Goal: Book appointment/travel/reservation

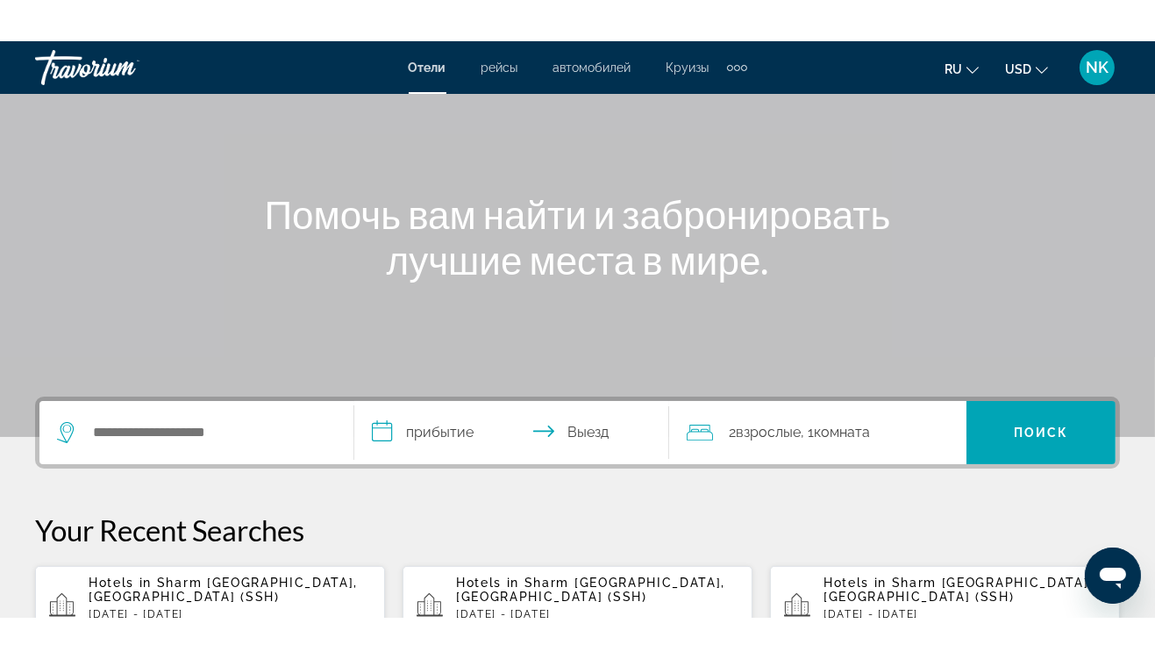
scroll to position [132, 0]
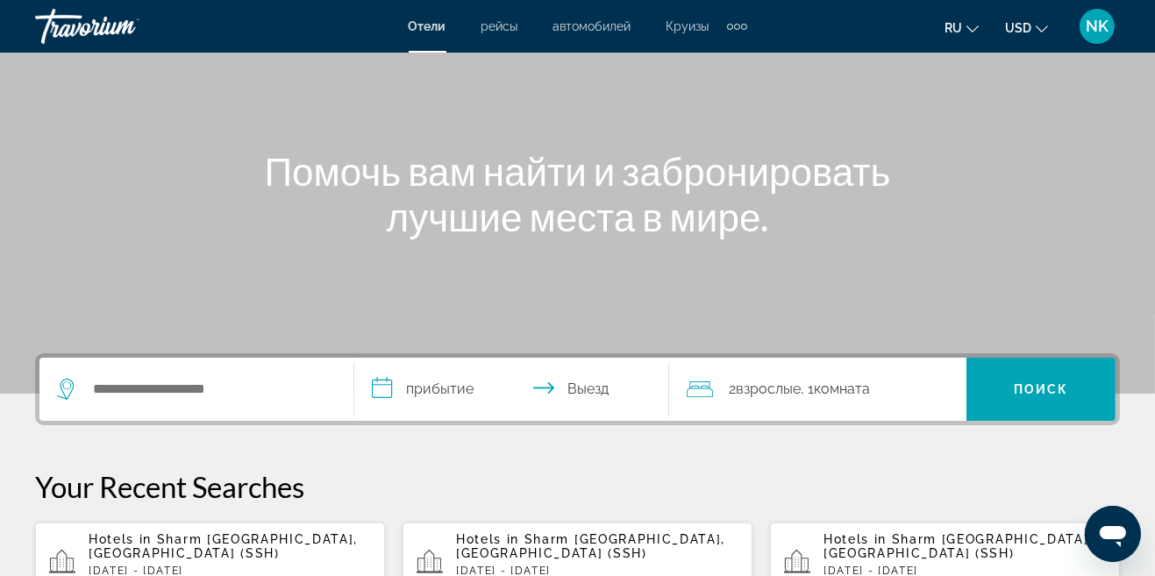
click at [687, 30] on span "Круизы" at bounding box center [688, 26] width 43 height 14
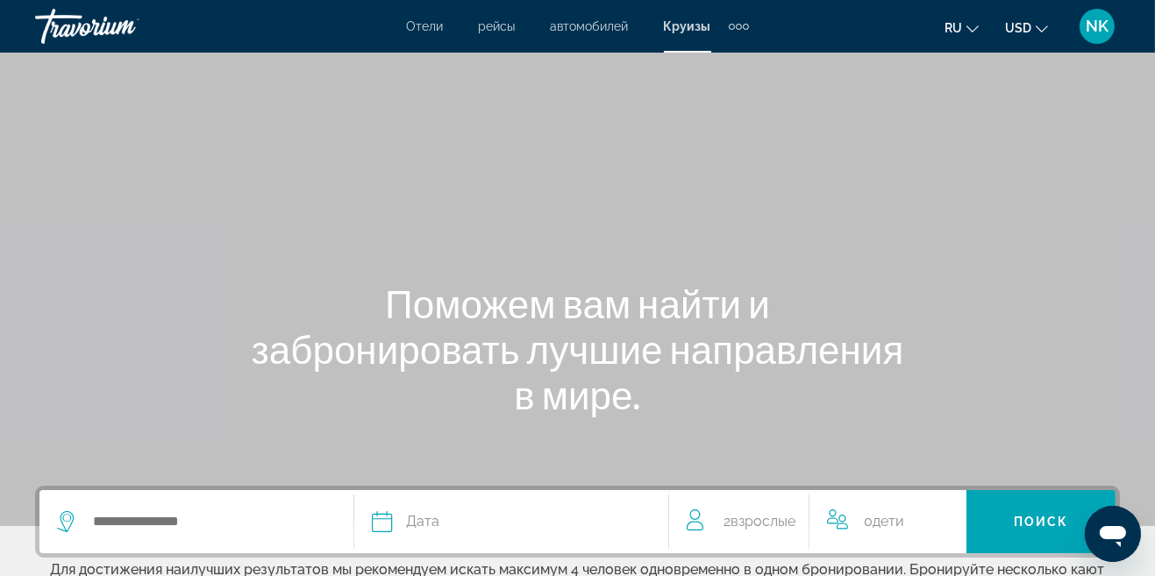
scroll to position [5, 0]
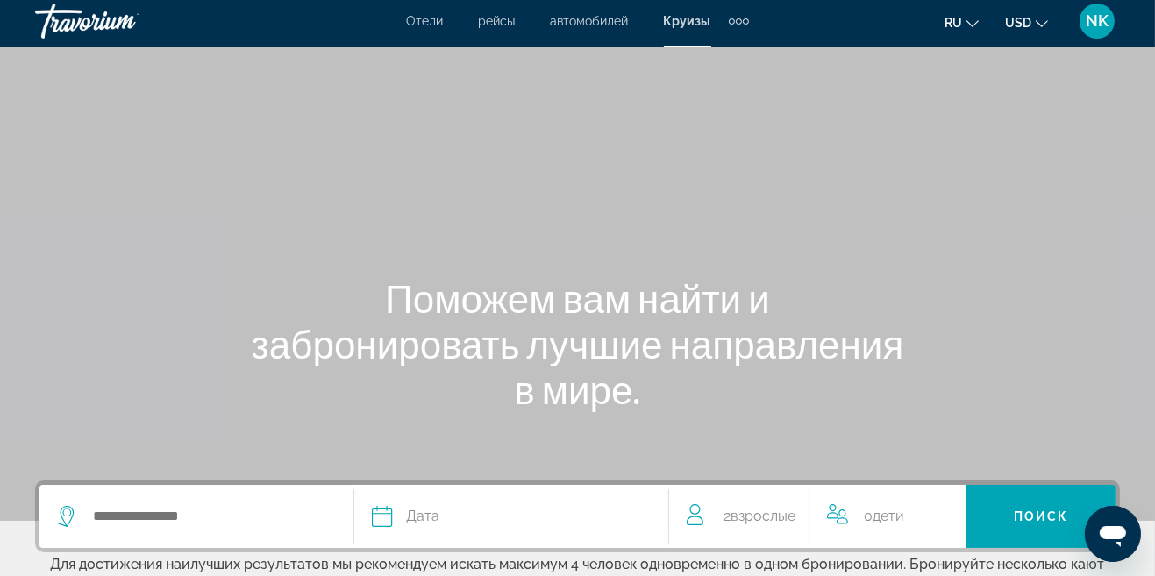
click at [690, 18] on span "Круизы" at bounding box center [687, 21] width 47 height 14
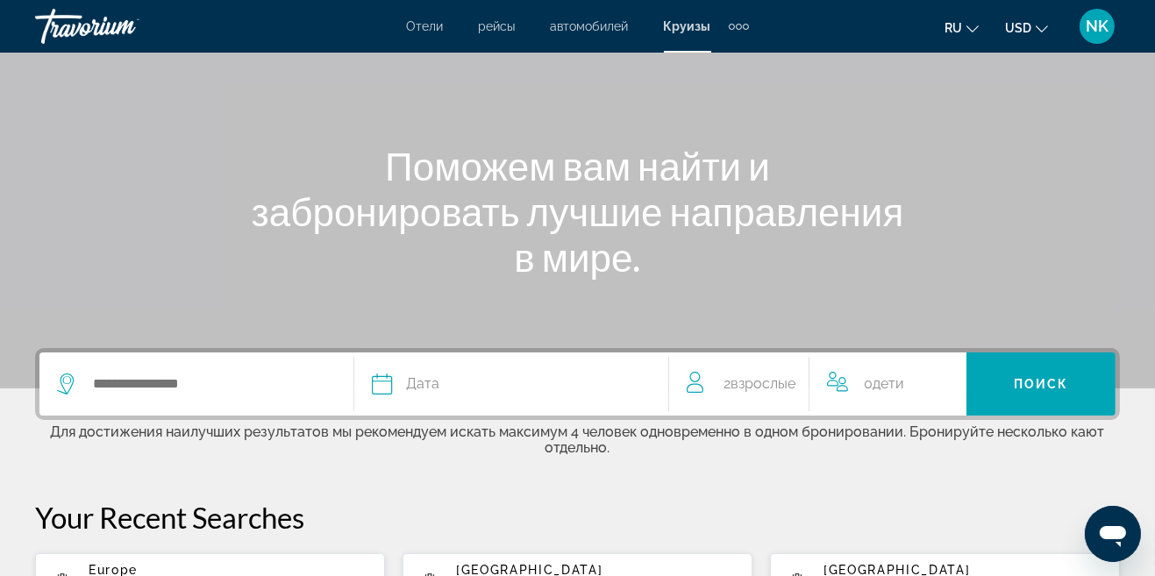
scroll to position [139, 0]
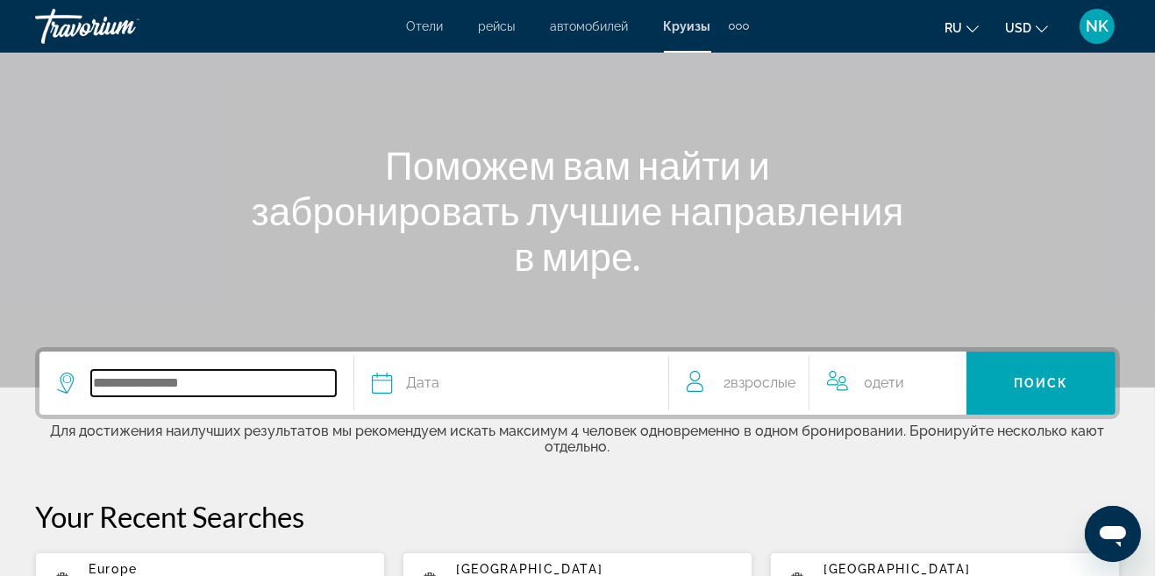
click at [197, 383] on input "Search widget" at bounding box center [213, 383] width 245 height 26
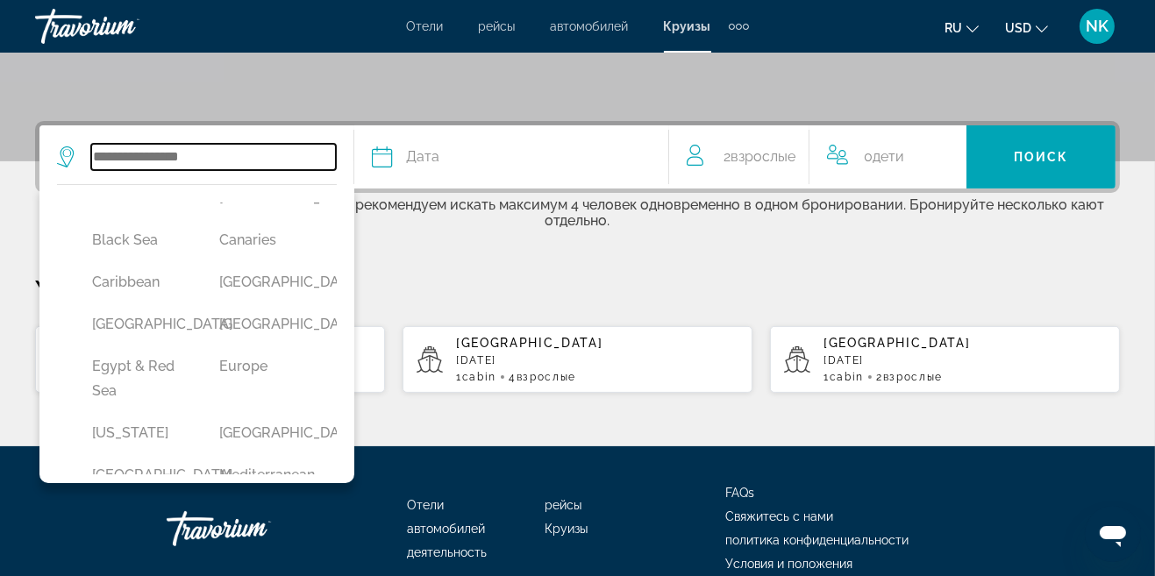
scroll to position [185, 0]
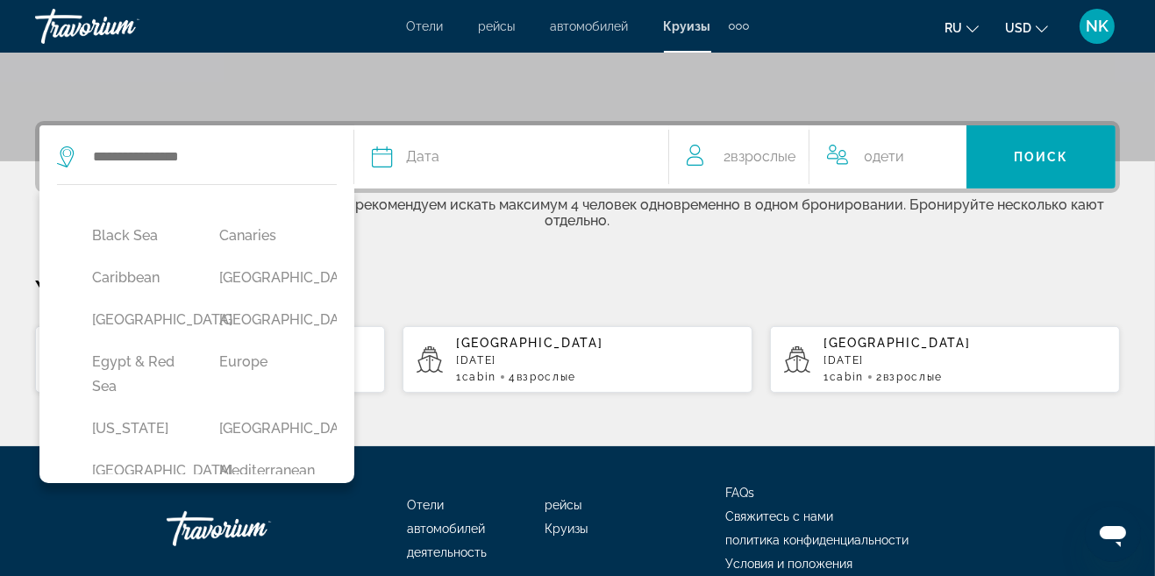
click at [265, 337] on button "Dubai & Emirates" at bounding box center [266, 320] width 110 height 33
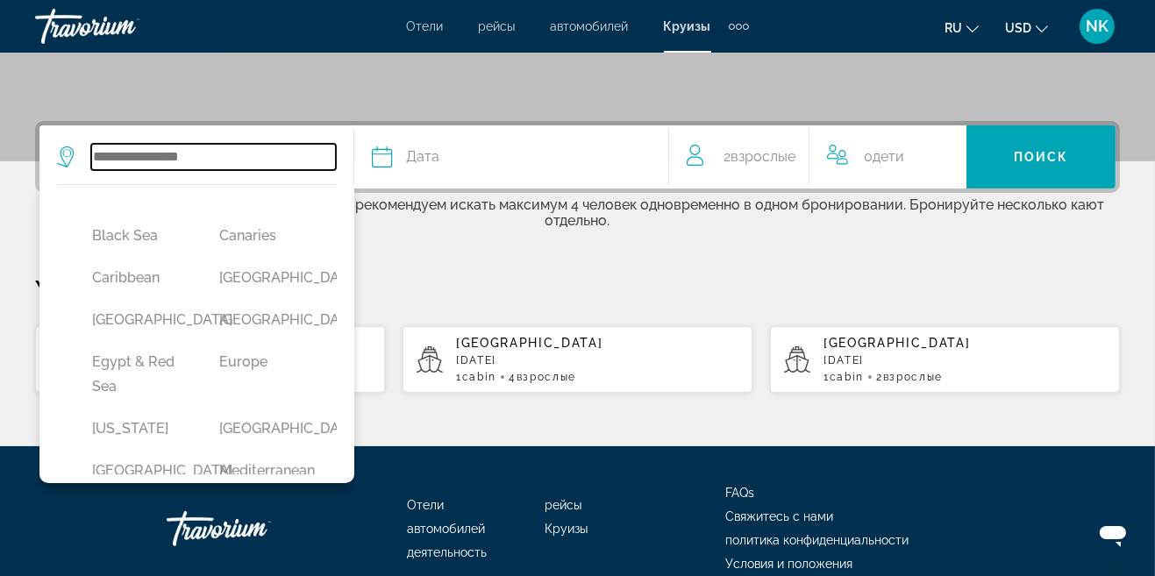
type input "**********"
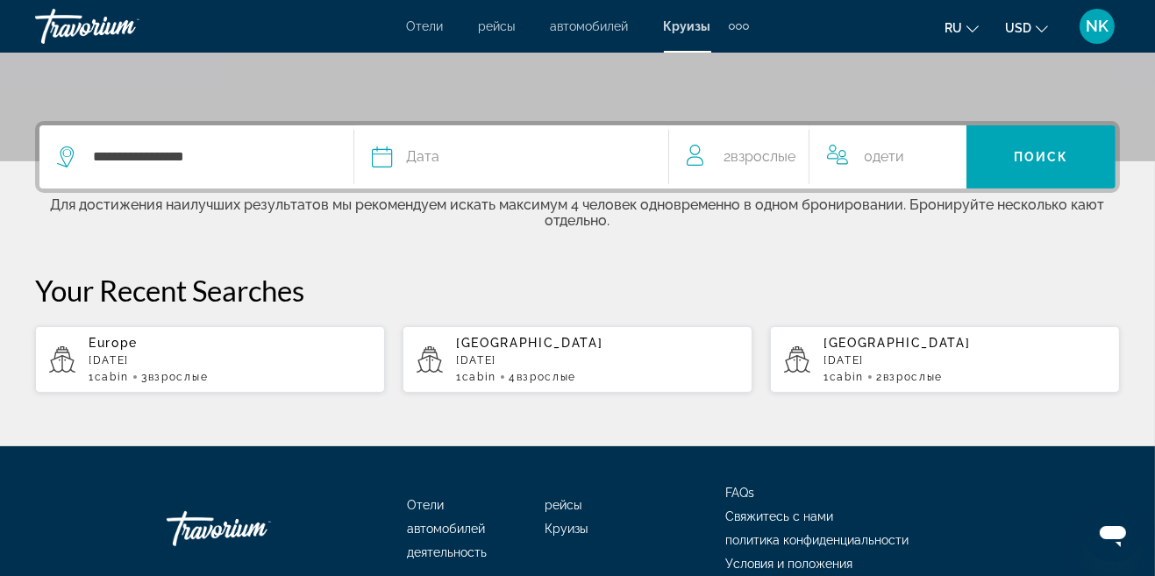
click at [430, 153] on span "Дата" at bounding box center [422, 157] width 33 height 25
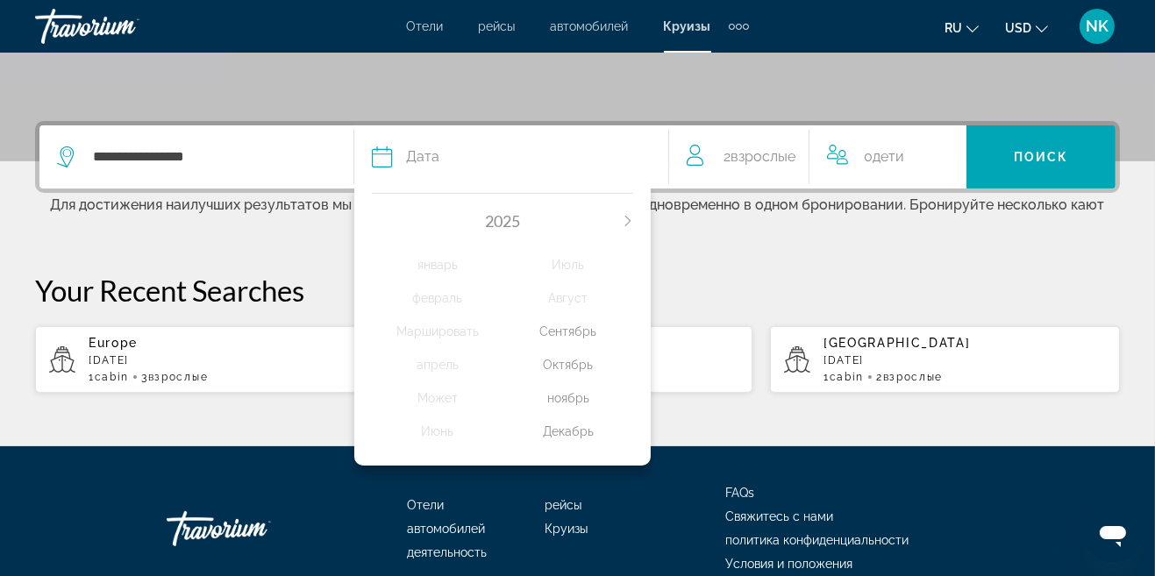
click at [568, 431] on div "Декабрь" at bounding box center [568, 432] width 131 height 32
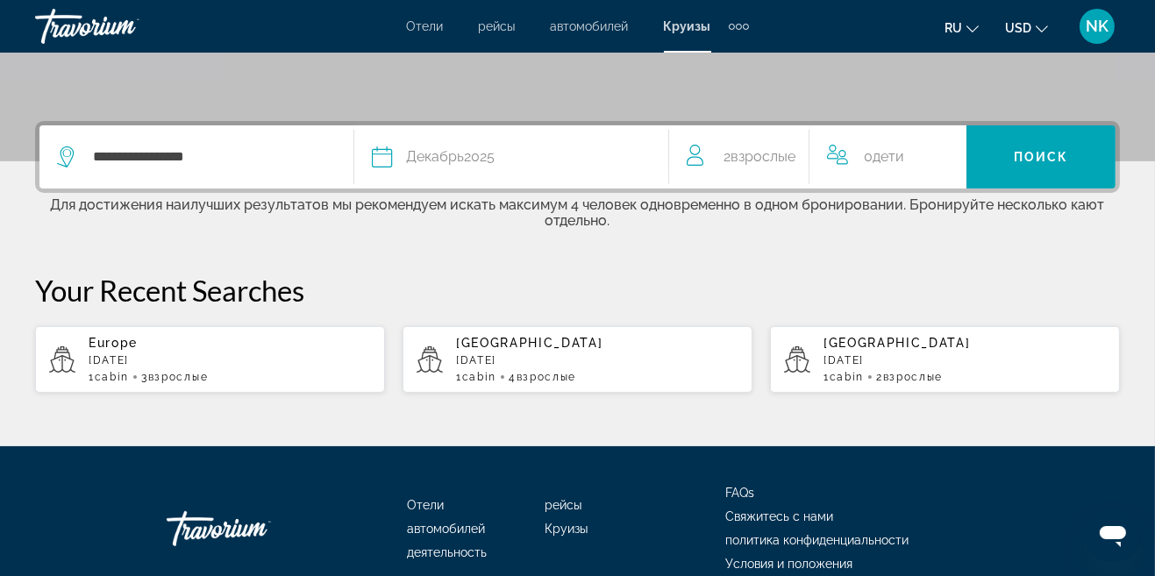
click at [1038, 165] on span "Search widget" at bounding box center [1041, 157] width 149 height 42
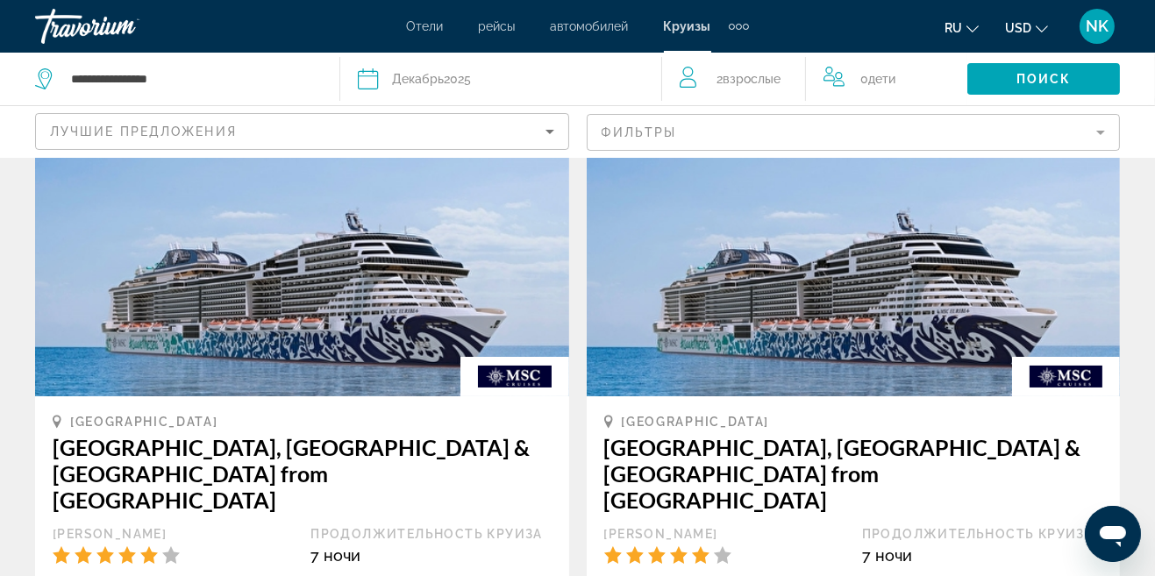
scroll to position [125, 0]
click at [895, 315] on img "Main content" at bounding box center [854, 255] width 534 height 281
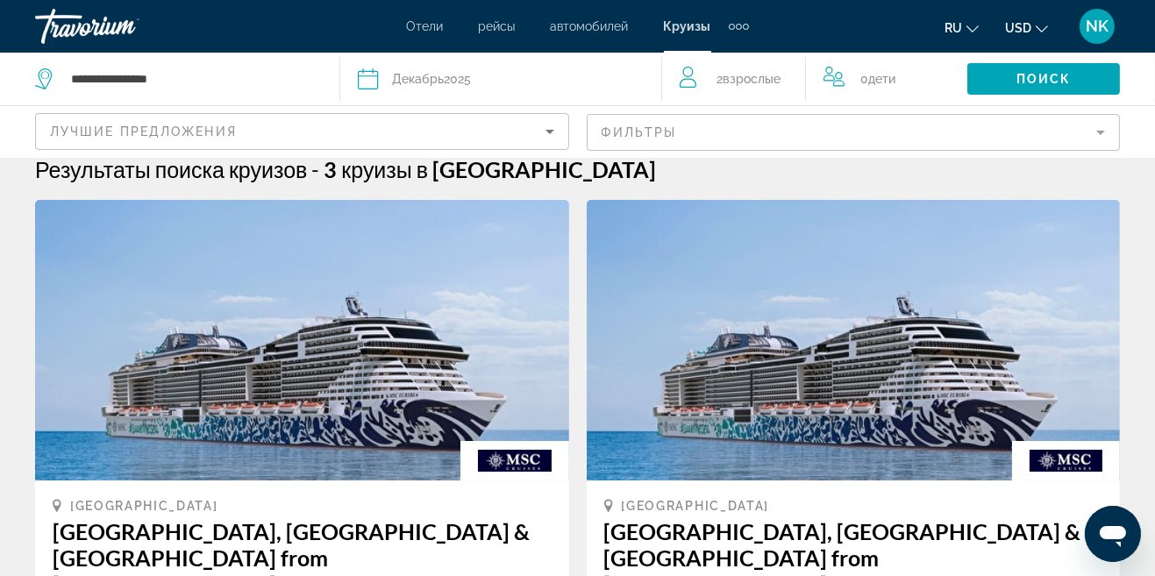
scroll to position [0, 0]
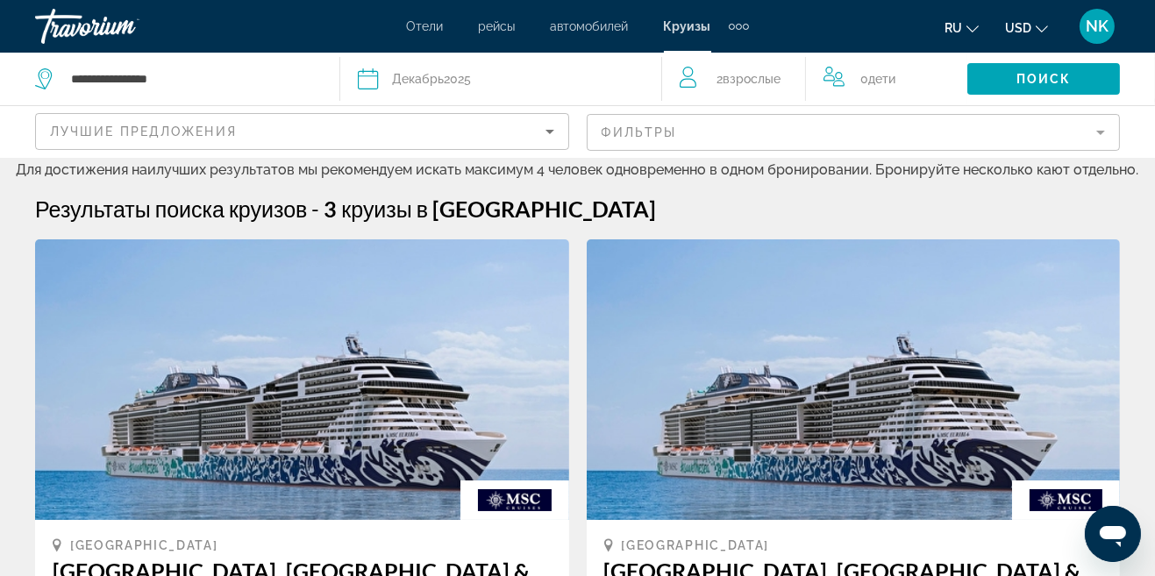
click at [505, 82] on div "Дата Декабрь 2025" at bounding box center [501, 79] width 287 height 25
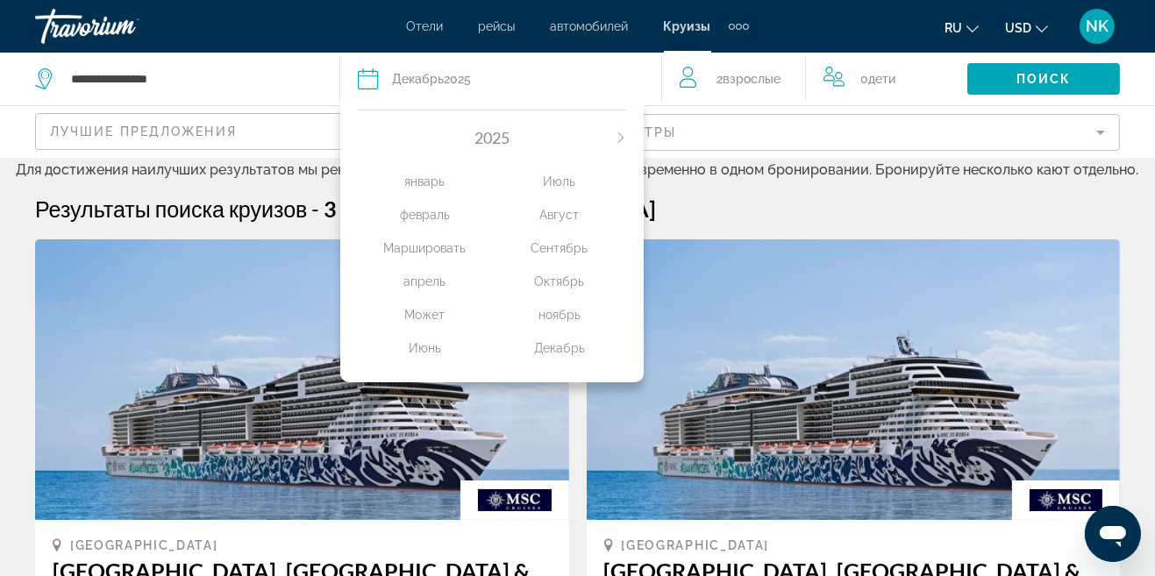
click at [614, 135] on div "2025" at bounding box center [492, 137] width 269 height 19
click at [623, 139] on icon "Next month" at bounding box center [621, 137] width 11 height 11
click at [430, 219] on div "февраль" at bounding box center [425, 215] width 134 height 32
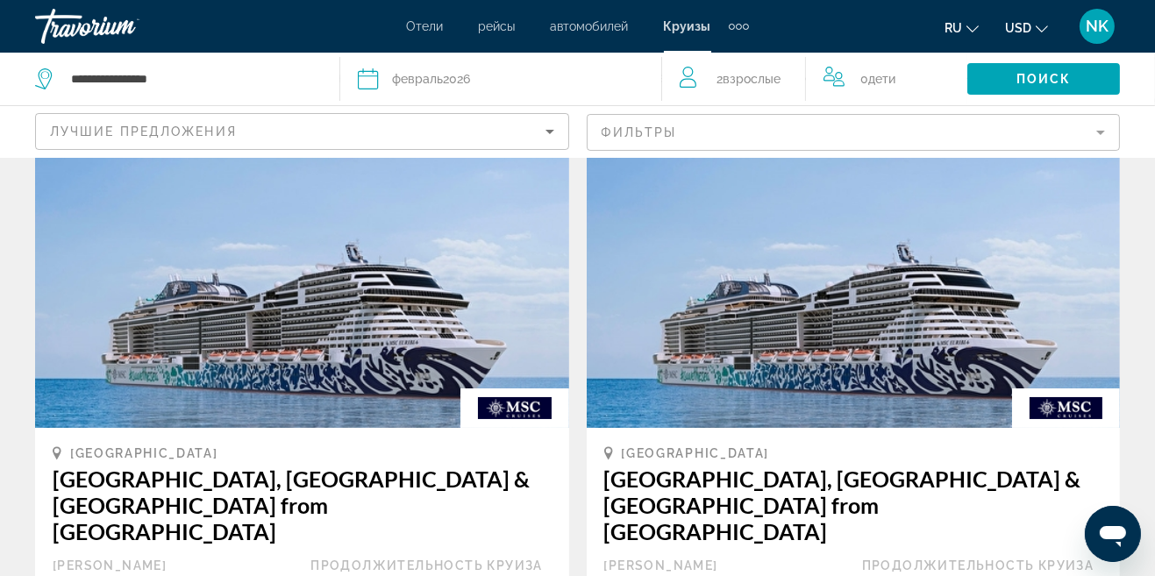
scroll to position [93, 0]
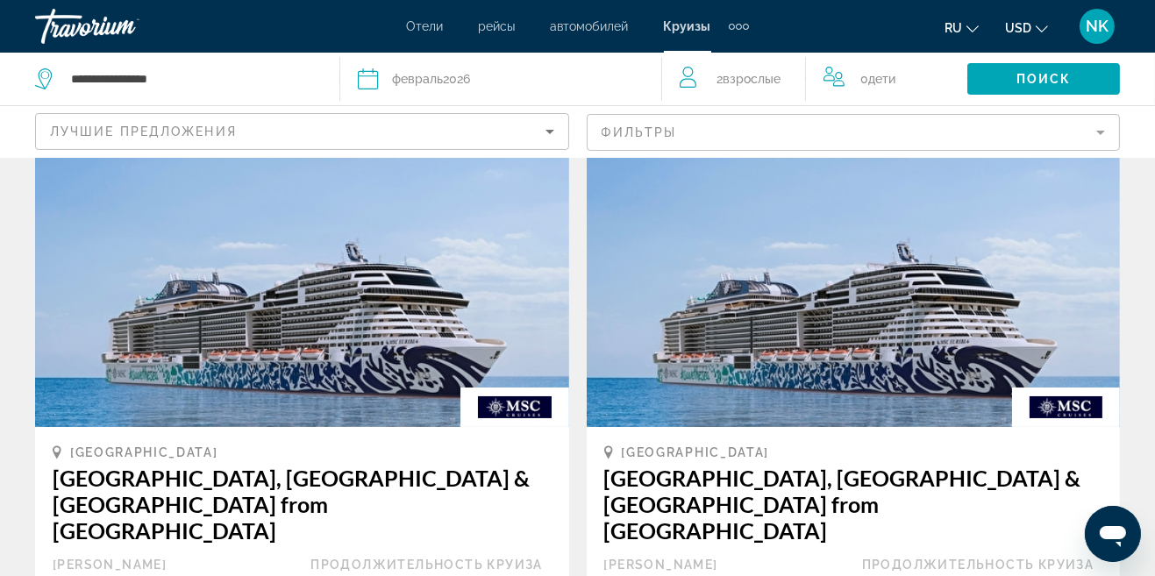
click at [839, 370] on img "Main content" at bounding box center [854, 287] width 534 height 281
click at [1059, 407] on img "Main content" at bounding box center [1066, 407] width 108 height 39
click at [958, 314] on img "Main content" at bounding box center [854, 287] width 534 height 281
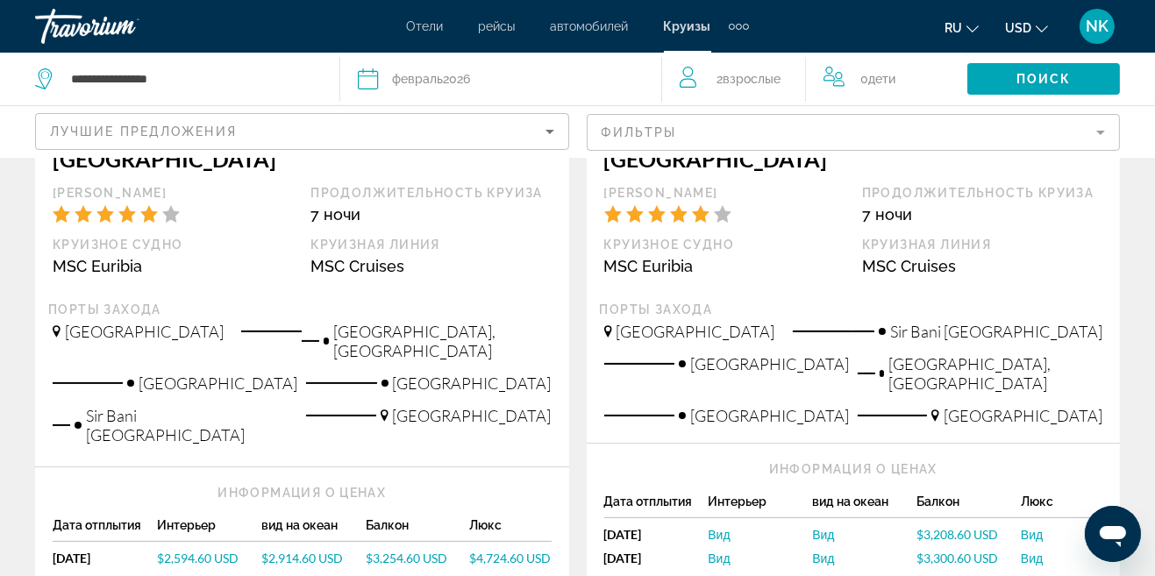
scroll to position [474, 0]
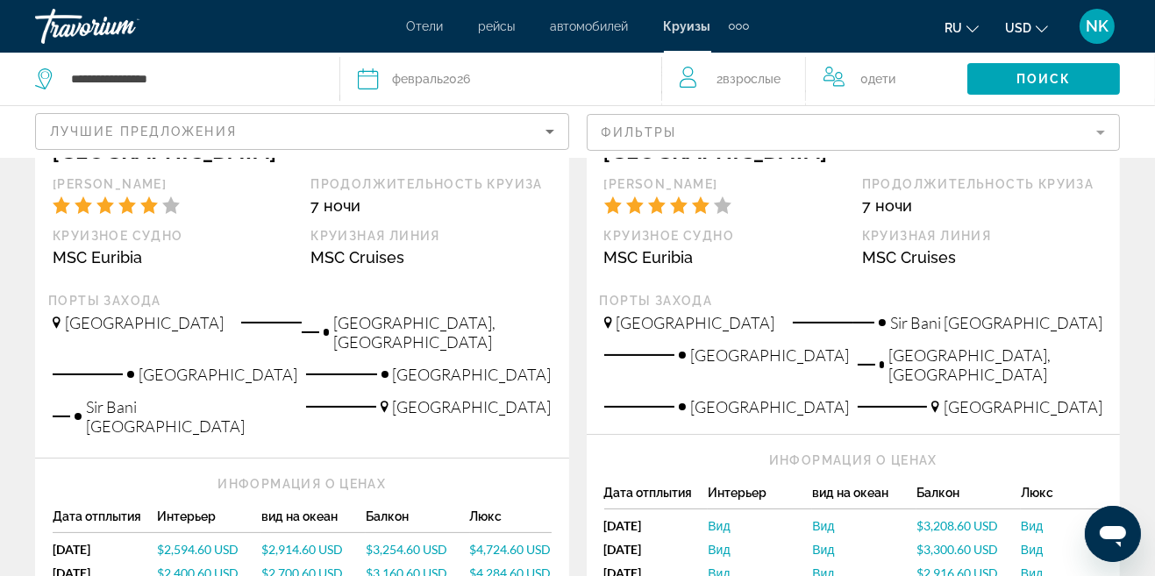
click at [836, 293] on div "Порты захода" at bounding box center [854, 301] width 508 height 16
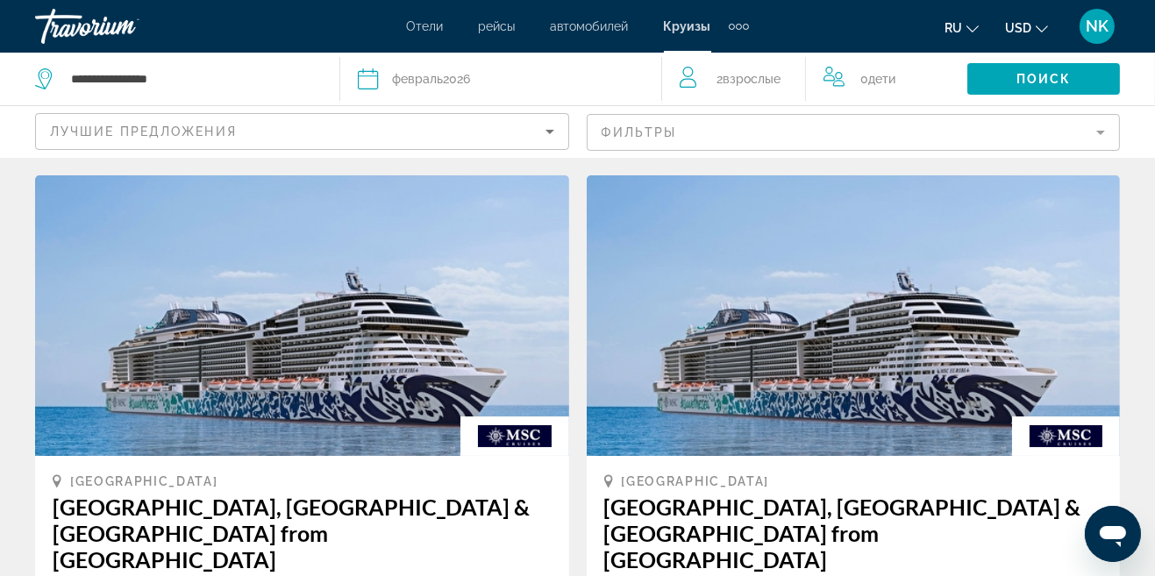
scroll to position [0, 0]
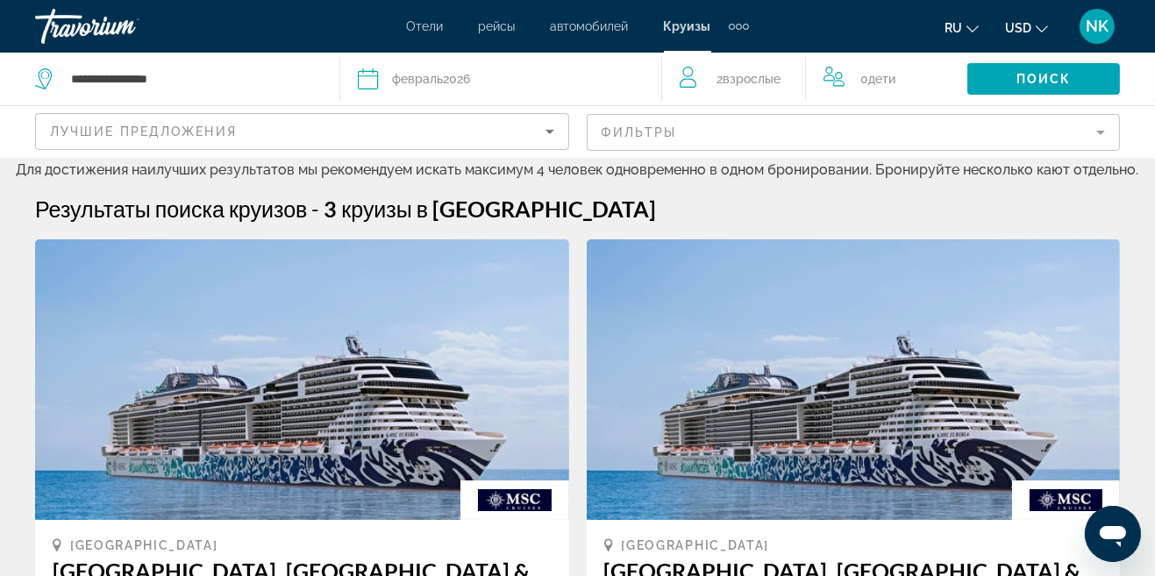
click at [461, 85] on div "февраль 2026" at bounding box center [431, 79] width 78 height 25
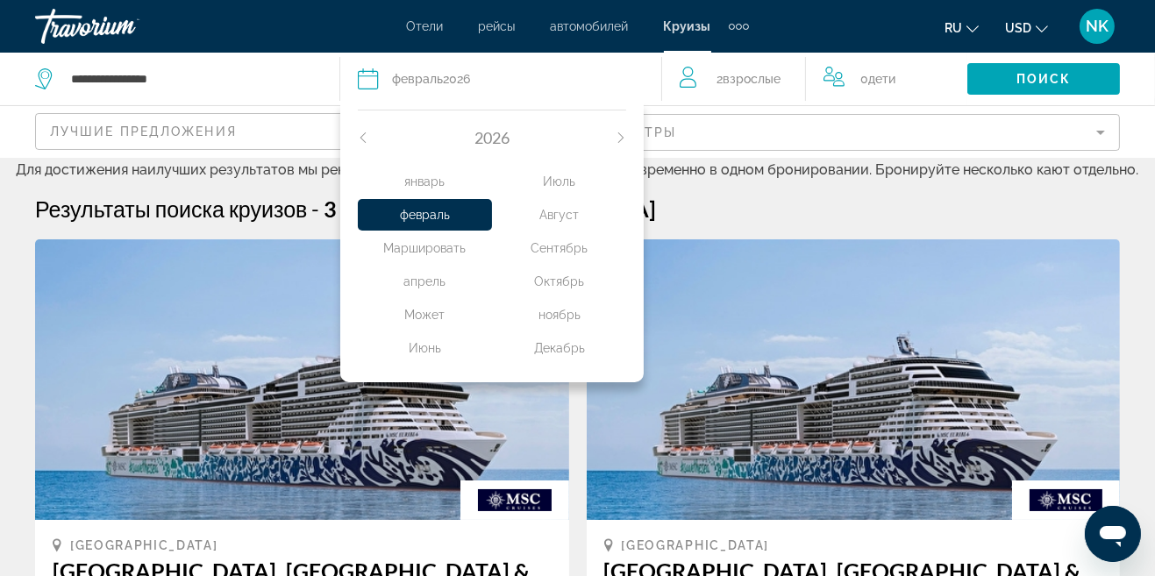
click at [436, 181] on div "январь" at bounding box center [425, 182] width 134 height 32
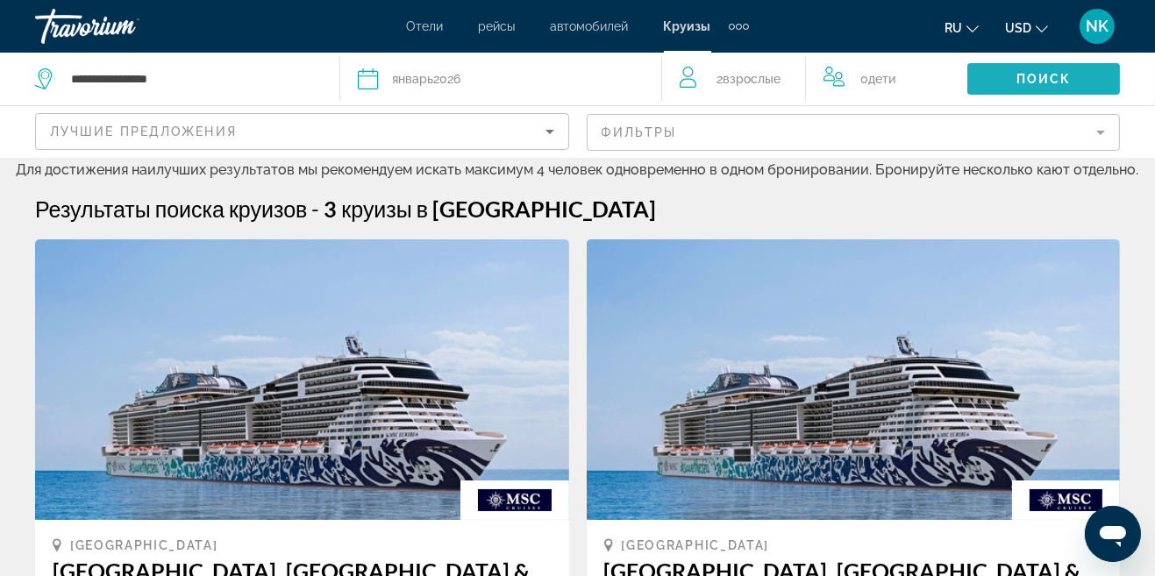
click at [1049, 75] on span "Поиск" at bounding box center [1044, 79] width 55 height 14
click at [487, 81] on div "Дата январь 2026" at bounding box center [501, 79] width 287 height 25
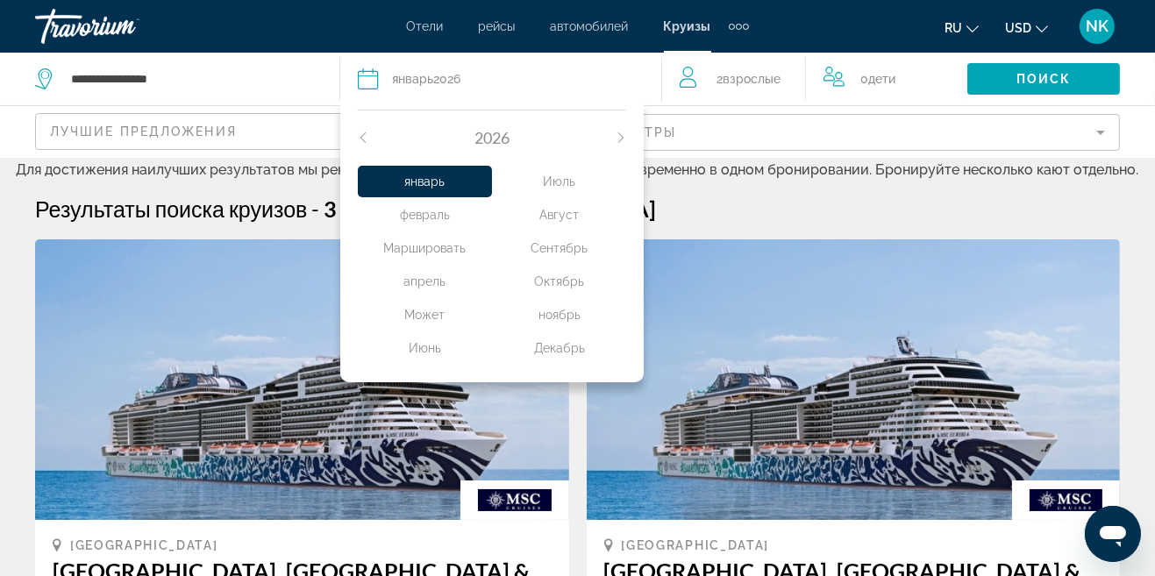
click at [433, 218] on div "февраль" at bounding box center [425, 215] width 134 height 32
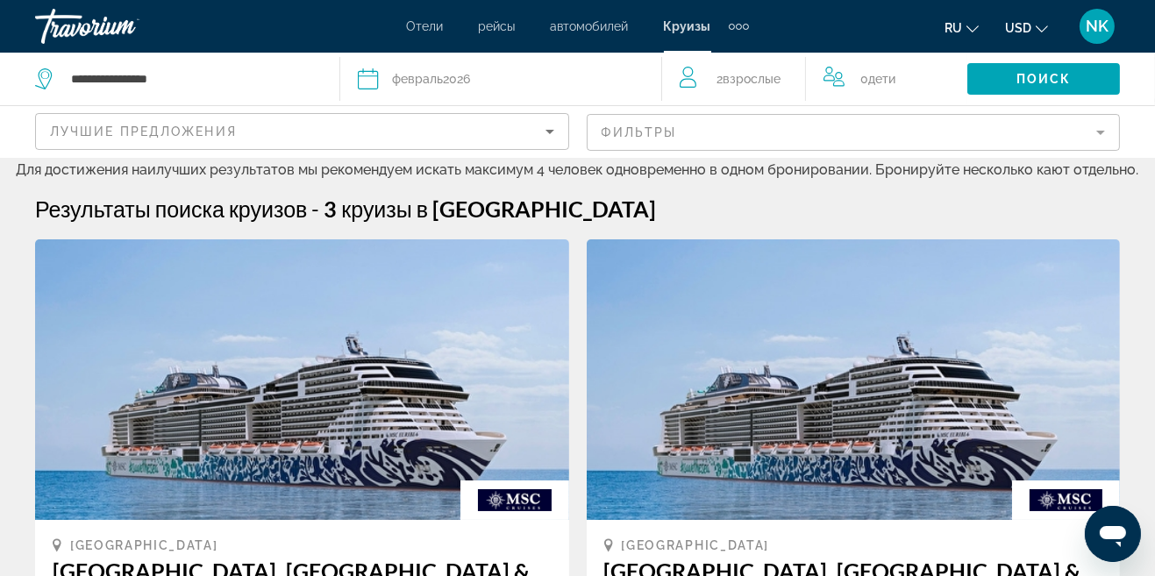
click at [1049, 73] on span "Поиск" at bounding box center [1044, 79] width 55 height 14
click at [240, 90] on input "**********" at bounding box center [195, 79] width 253 height 26
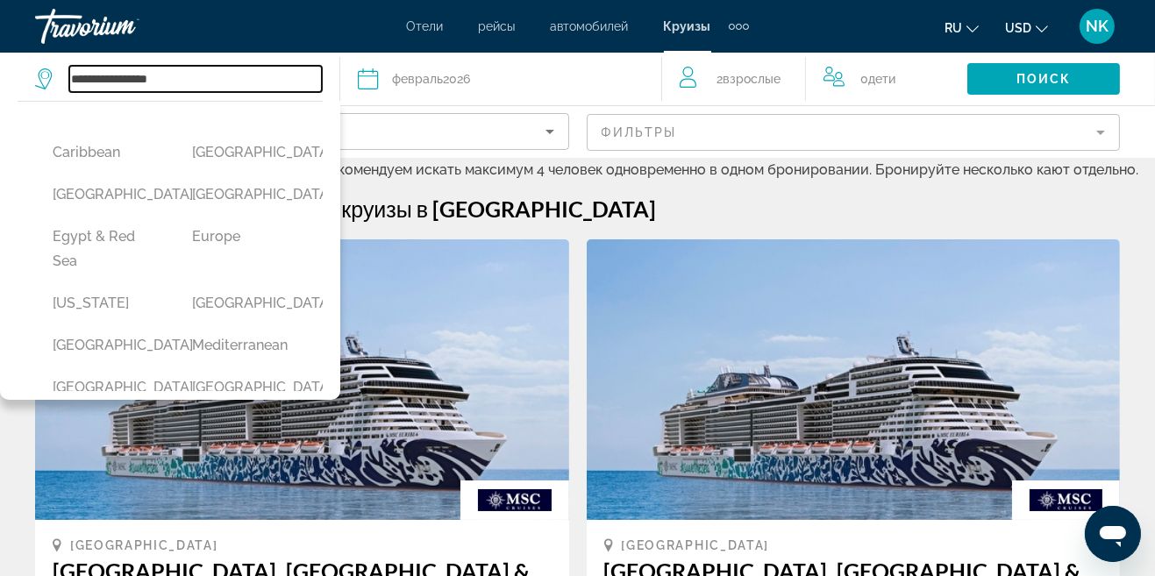
scroll to position [249, 0]
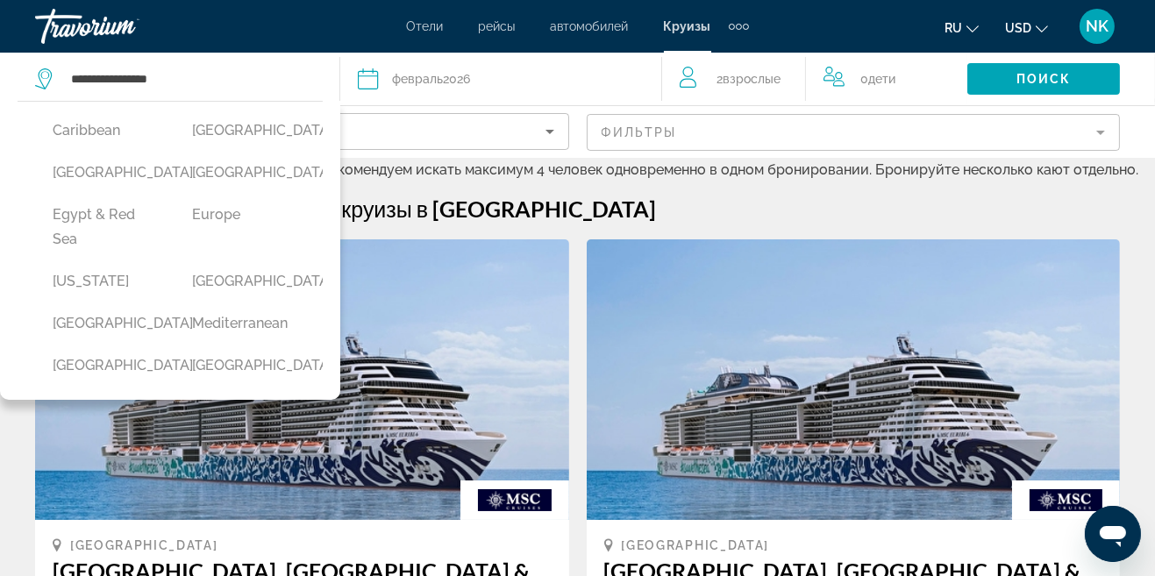
click at [110, 256] on button "Egypt & Red Sea" at bounding box center [105, 227] width 122 height 58
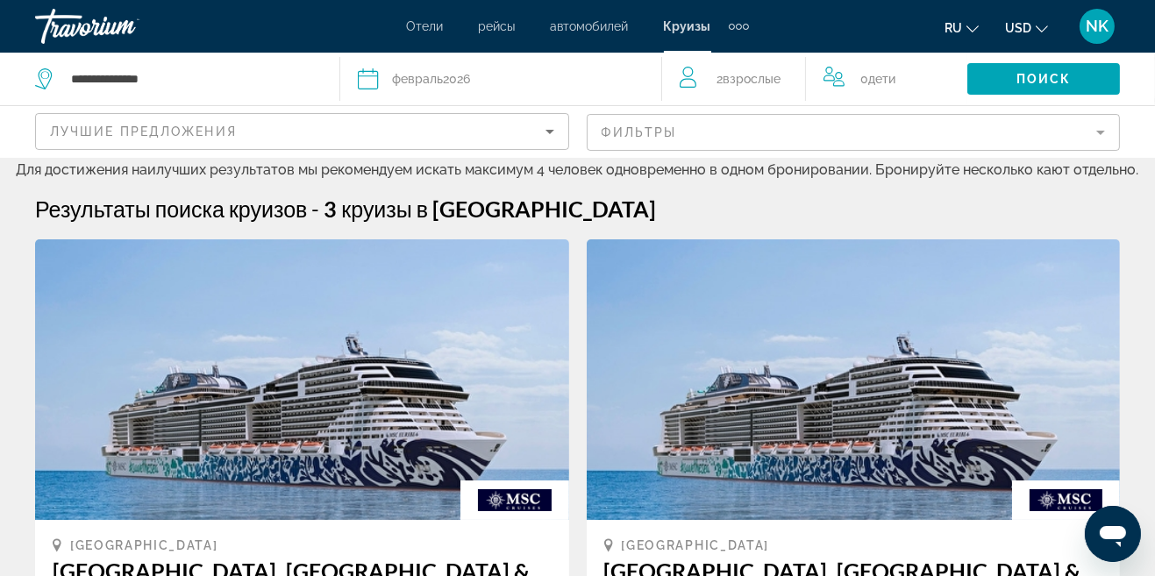
click at [1034, 75] on span "Поиск" at bounding box center [1044, 79] width 55 height 14
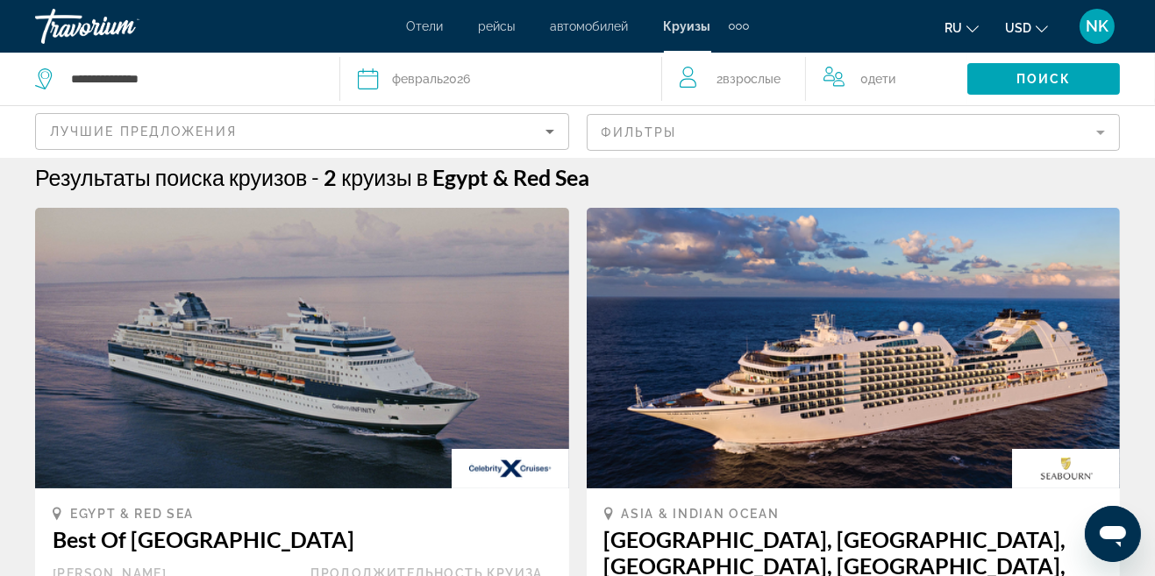
scroll to position [0, 0]
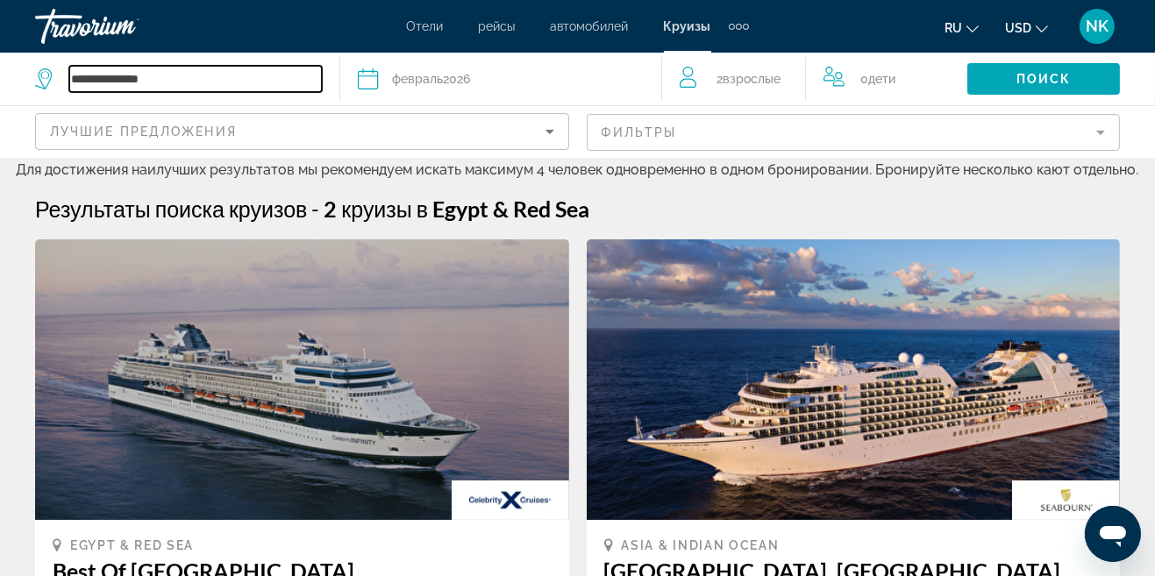
click at [253, 82] on input "**********" at bounding box center [195, 79] width 253 height 26
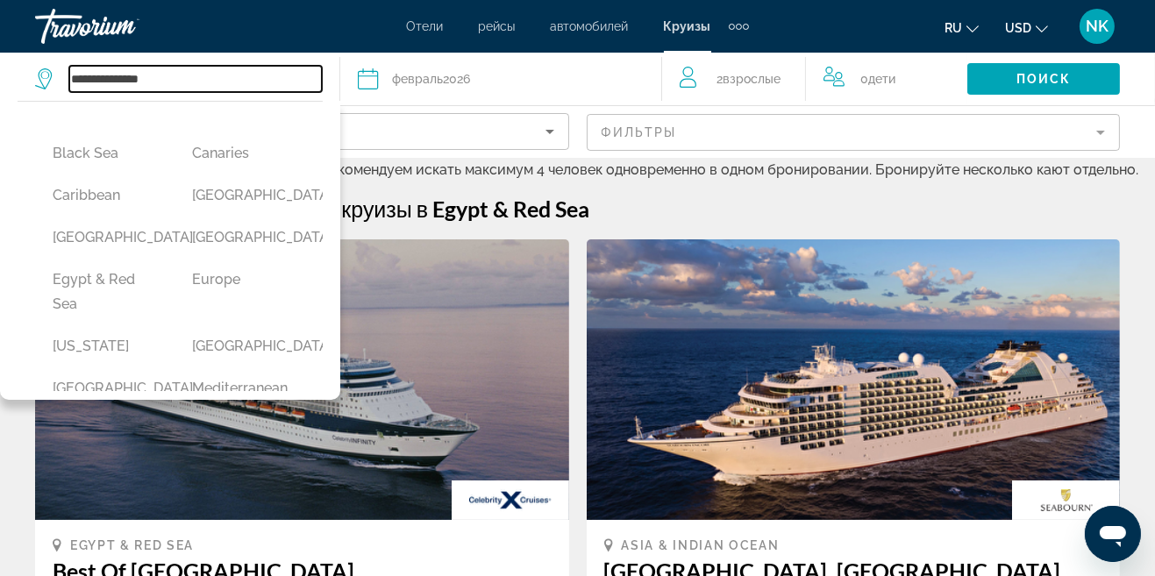
scroll to position [190, 0]
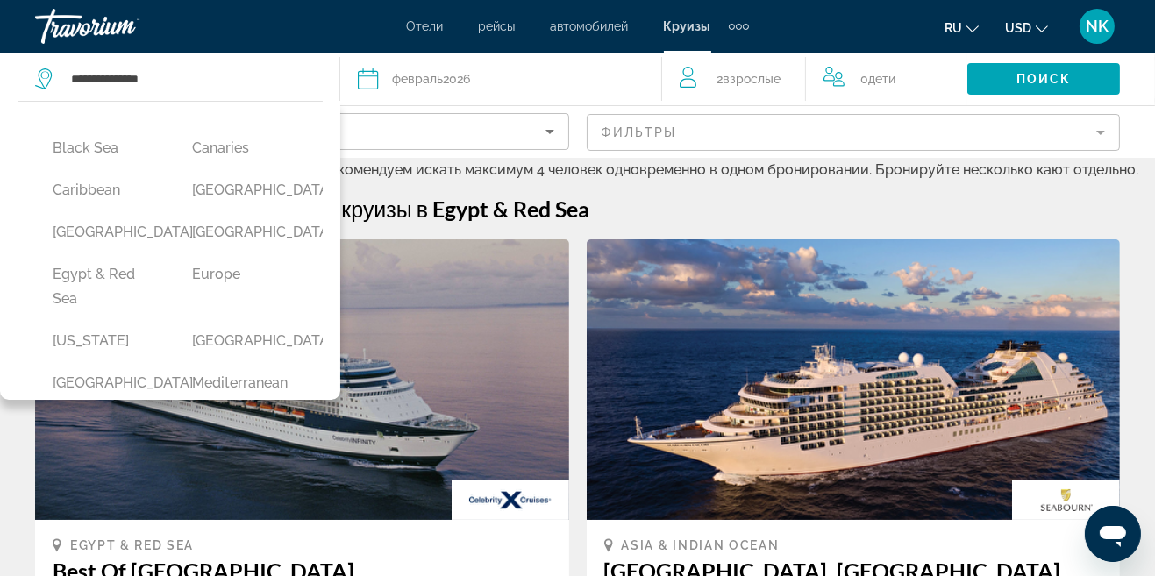
click at [240, 291] on button "Europe" at bounding box center [244, 274] width 122 height 33
type input "******"
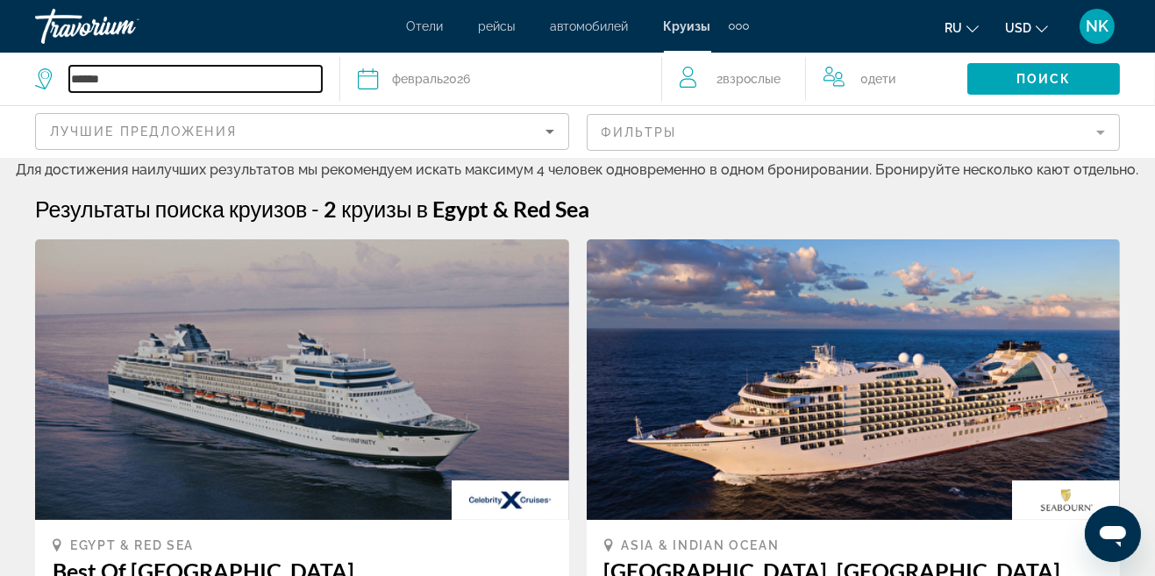
scroll to position [4, 0]
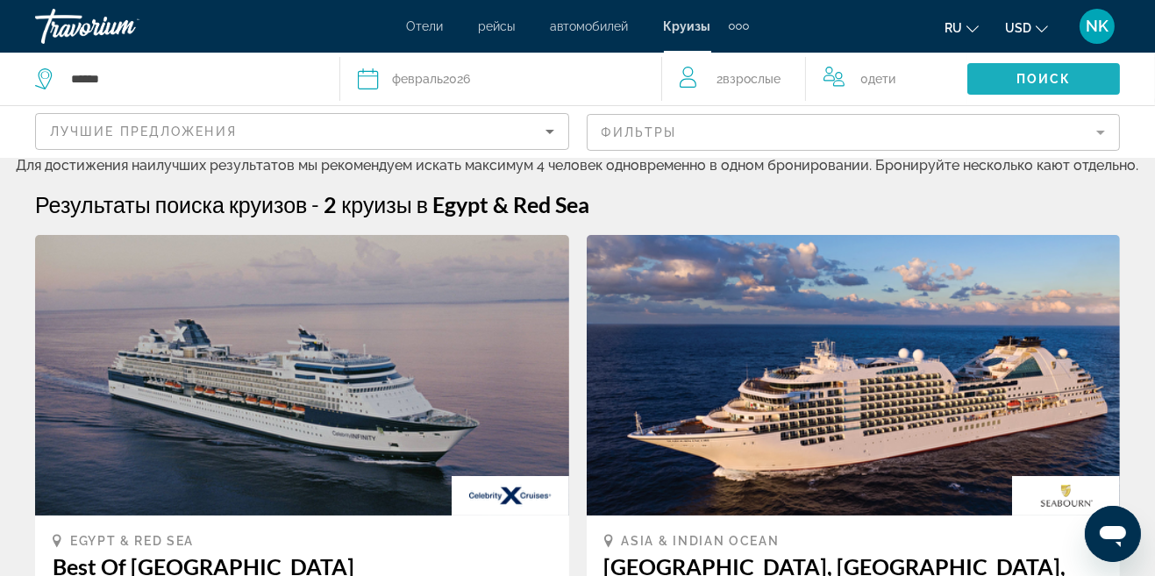
click at [1045, 80] on span "Поиск" at bounding box center [1044, 79] width 55 height 14
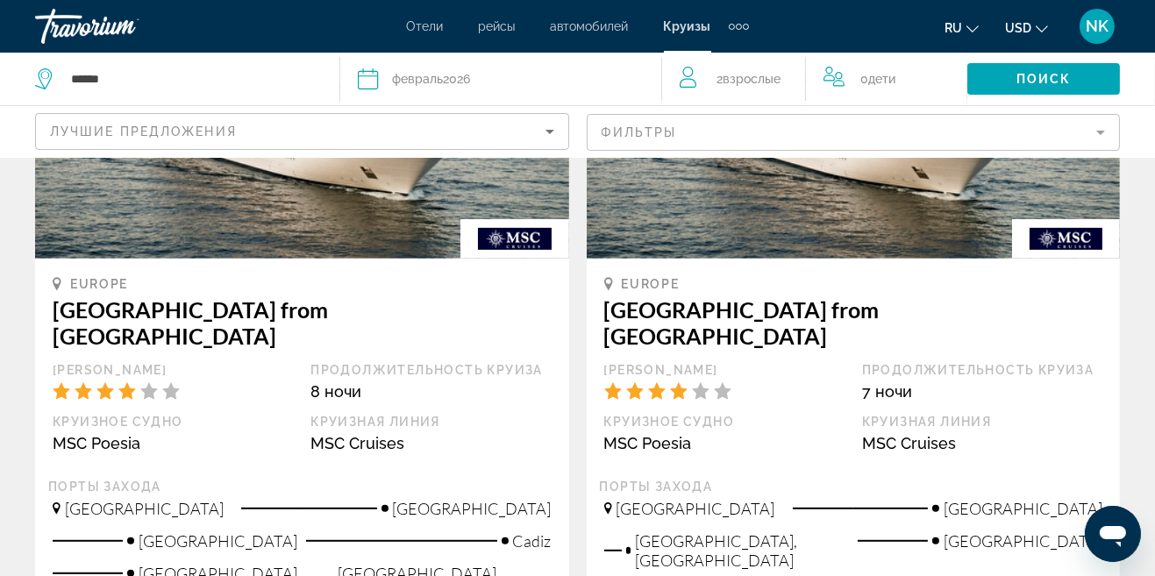
scroll to position [1026, 0]
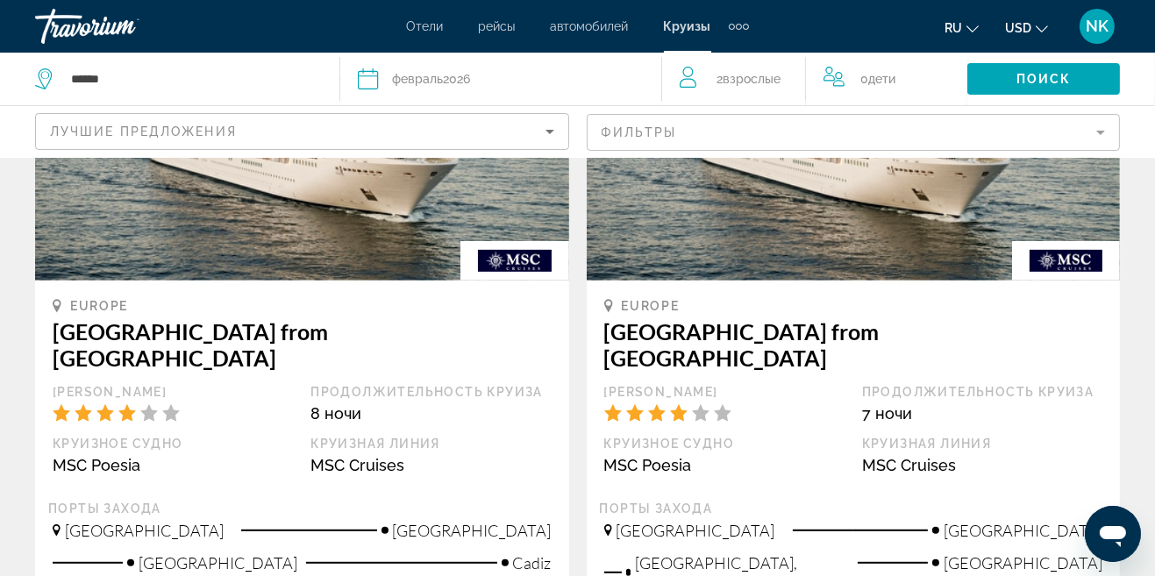
click at [901, 501] on div "Порты захода" at bounding box center [854, 509] width 508 height 16
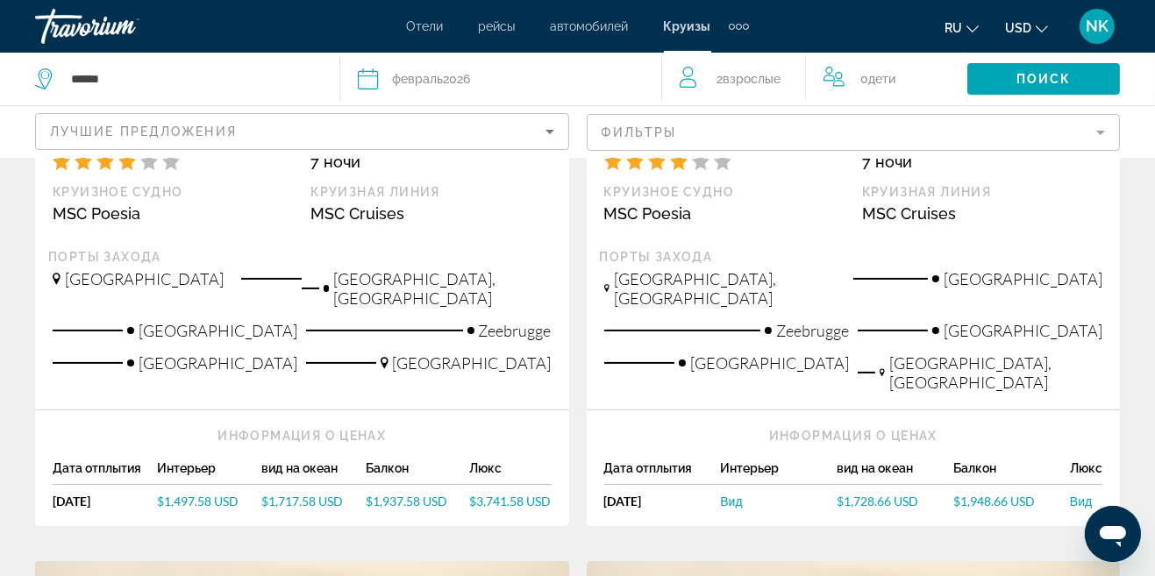
scroll to position [0, 0]
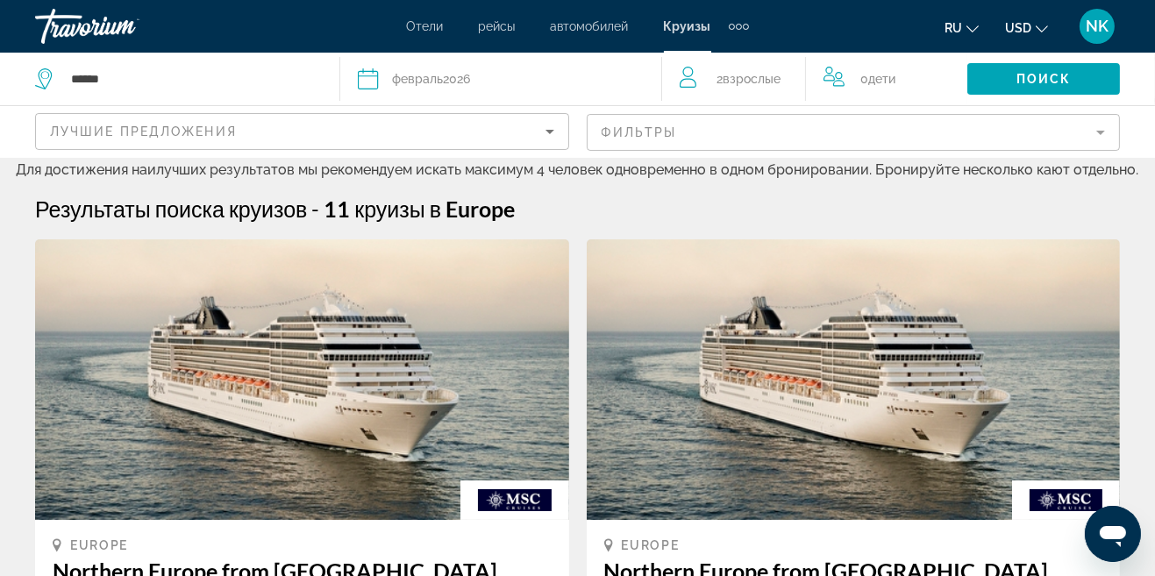
click at [440, 89] on div "февраль 2026" at bounding box center [431, 79] width 78 height 25
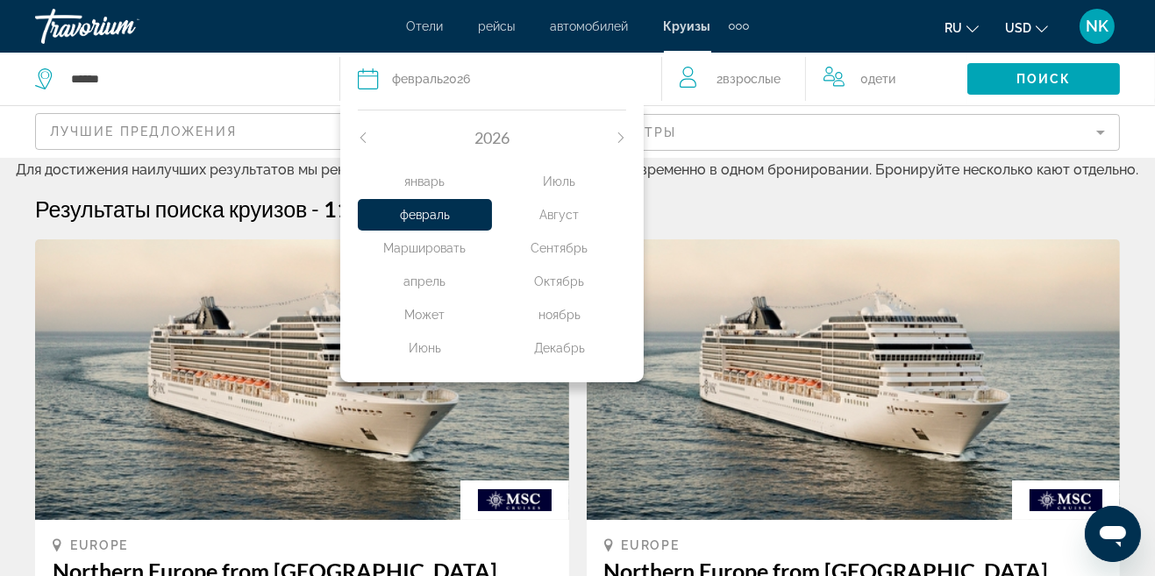
click at [436, 285] on div "апрель" at bounding box center [425, 282] width 134 height 32
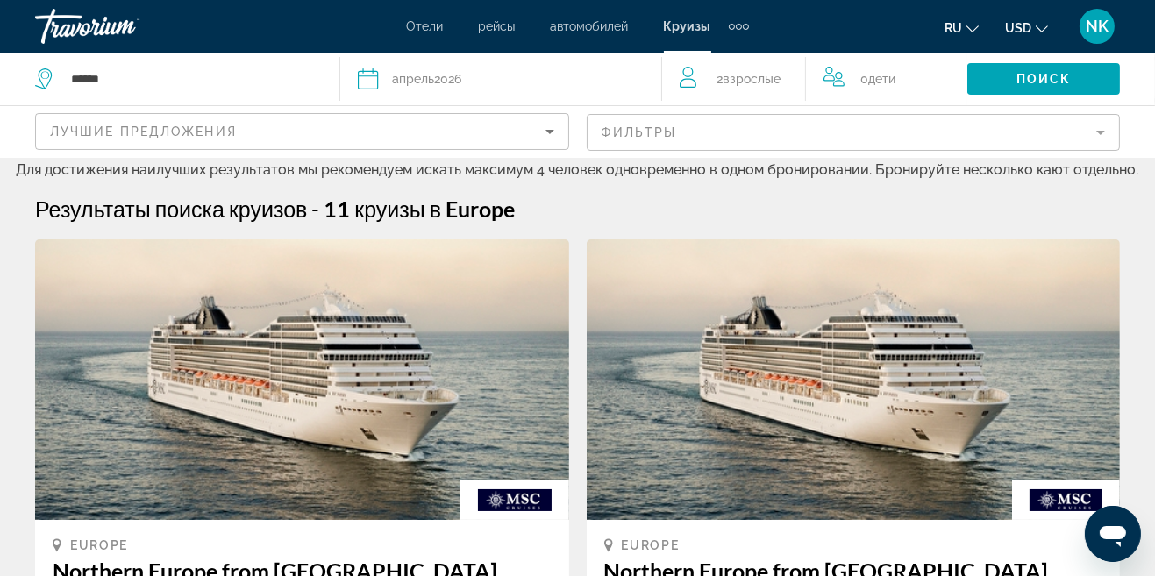
click at [1036, 84] on span "Поиск" at bounding box center [1044, 79] width 55 height 14
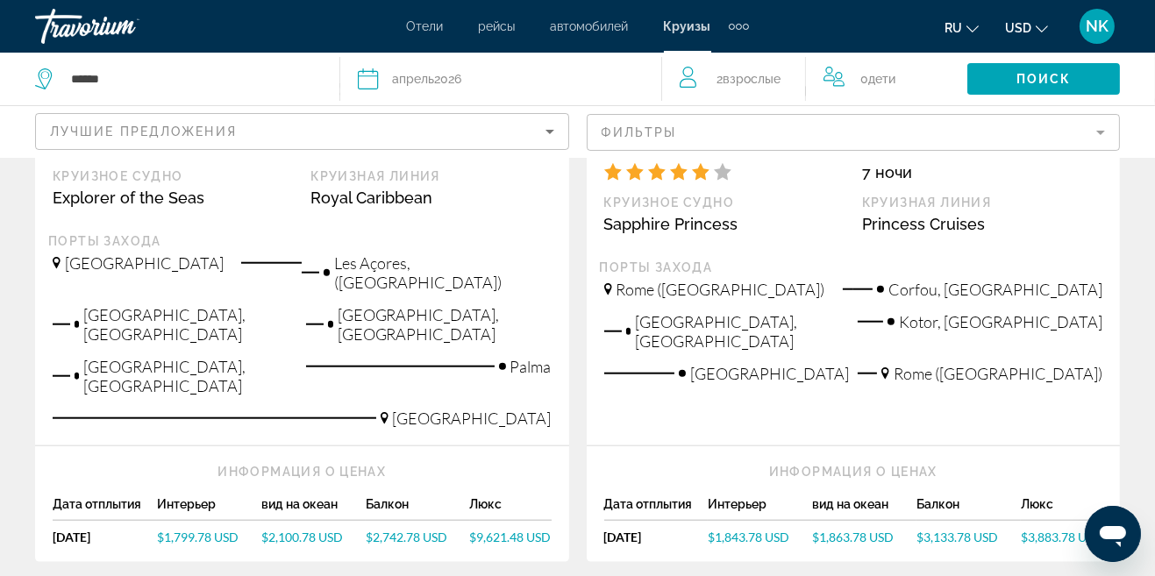
scroll to position [2178, 0]
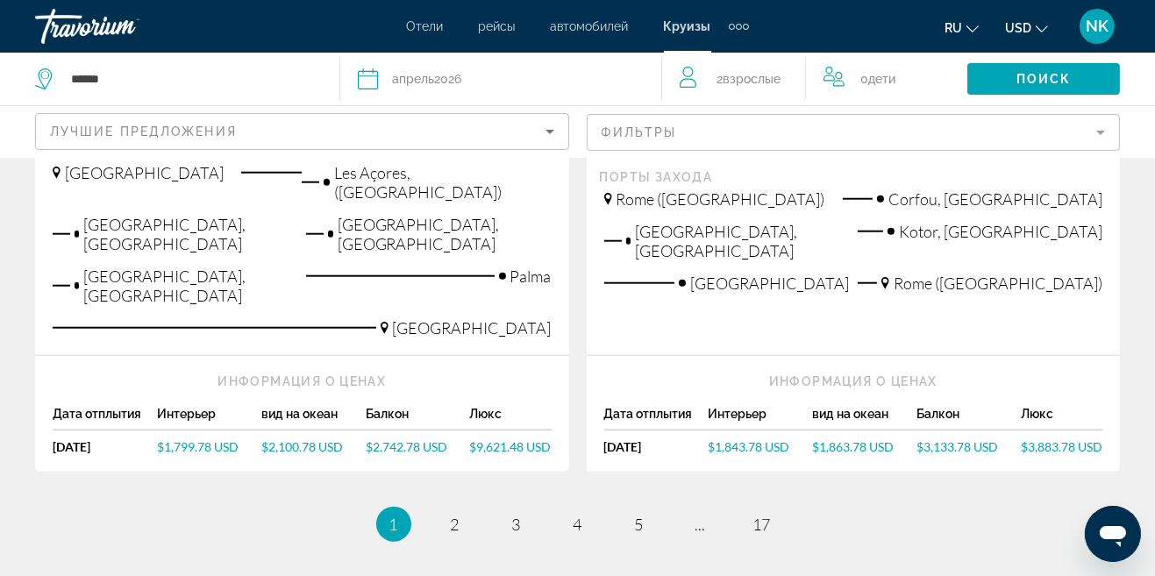
click at [446, 507] on ul "1 / 17 You're on page 1 page 2 page 3 page 4 page 5 page ... page 17" at bounding box center [577, 524] width 1085 height 35
click at [459, 515] on span "2" at bounding box center [455, 524] width 9 height 19
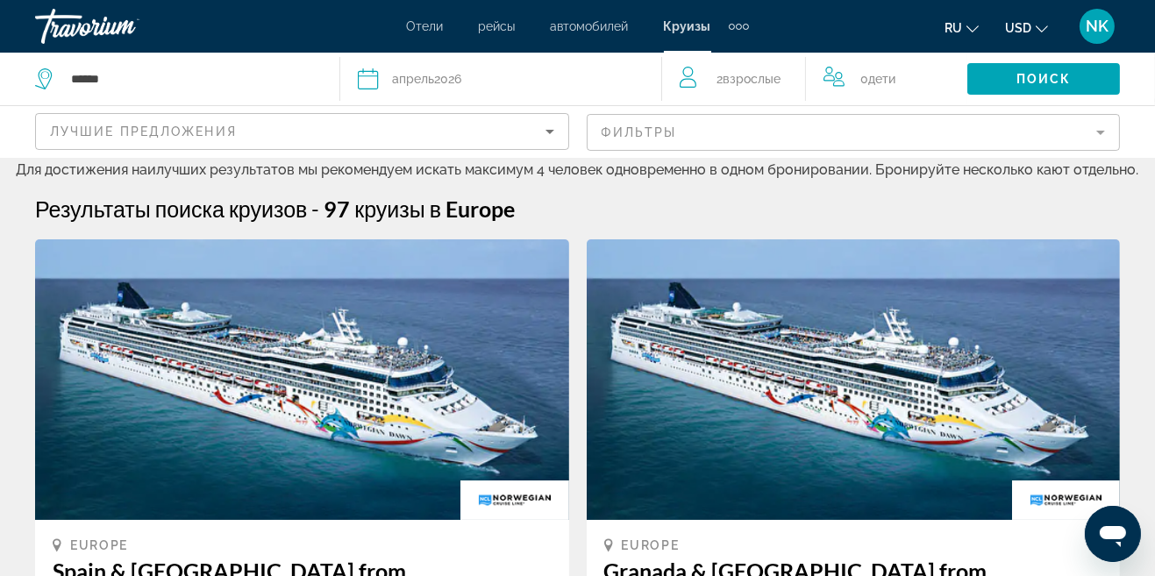
click at [433, 83] on span "апрель" at bounding box center [413, 79] width 42 height 14
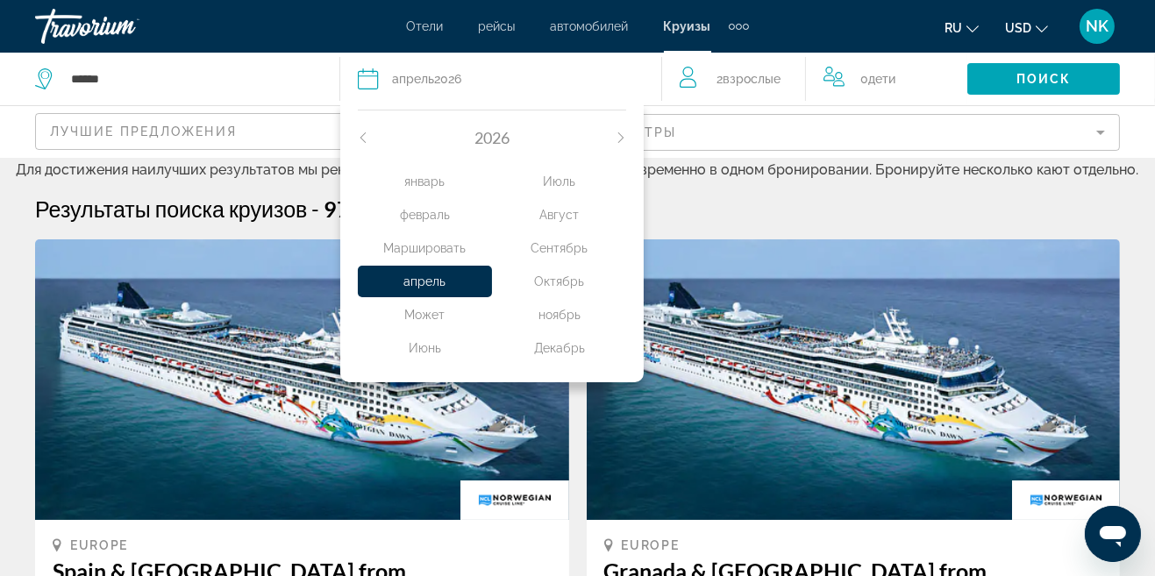
click at [363, 136] on icon "Previous month" at bounding box center [363, 137] width 11 height 11
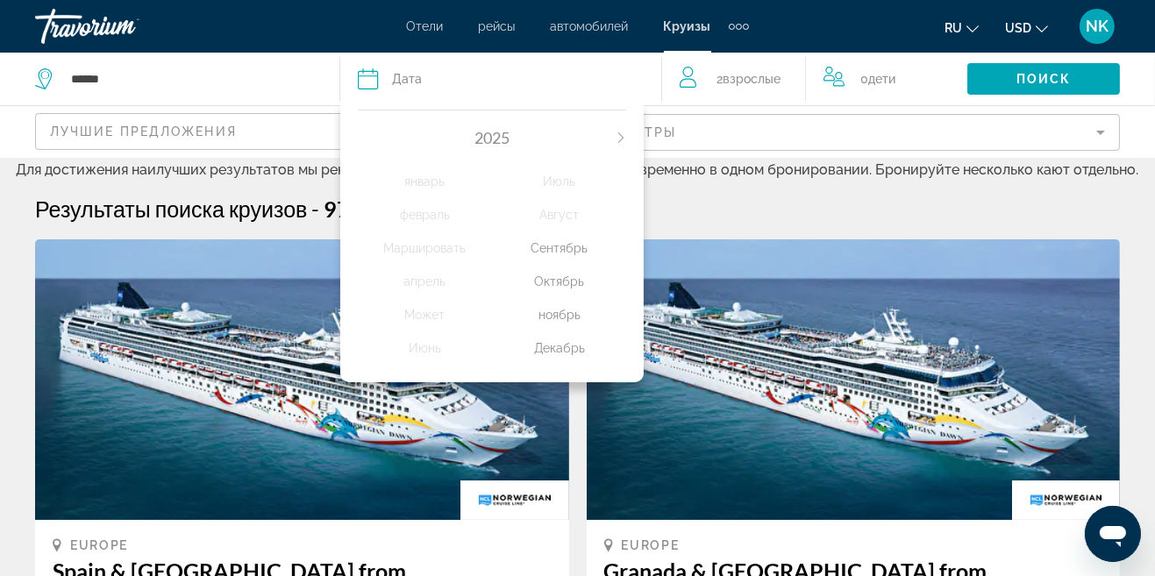
click at [567, 321] on div "ноябрь" at bounding box center [559, 315] width 134 height 32
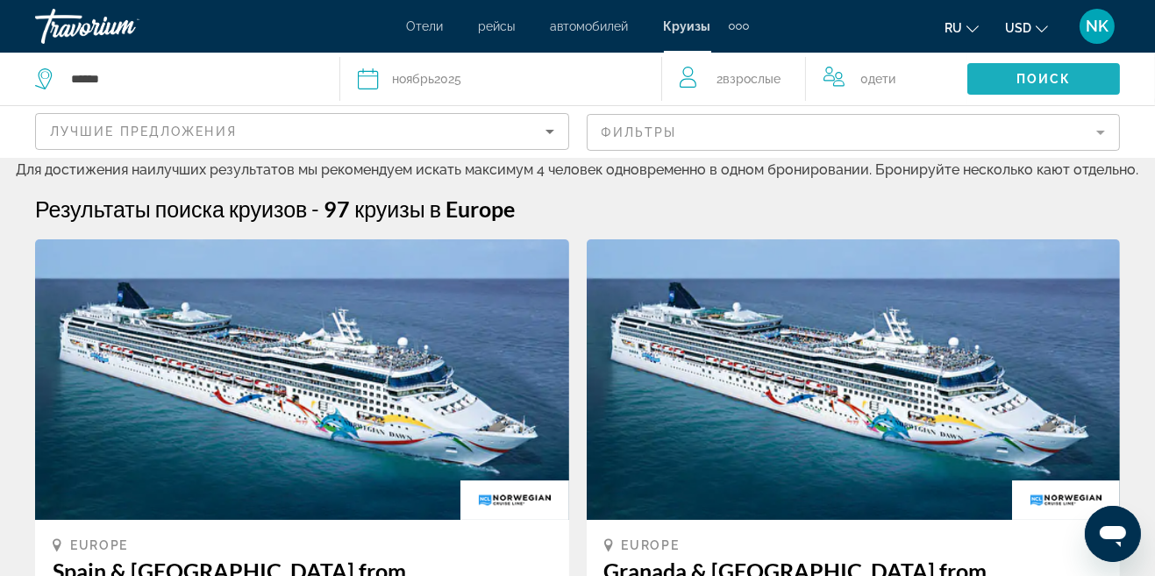
click at [1032, 83] on span "Поиск" at bounding box center [1044, 79] width 55 height 14
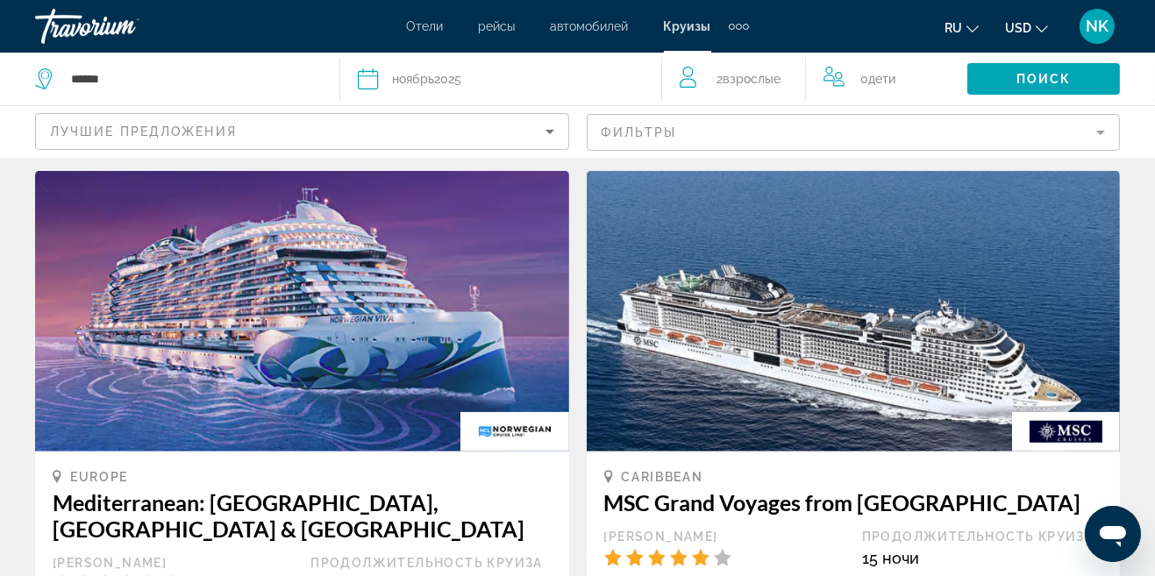
scroll to position [1797, 0]
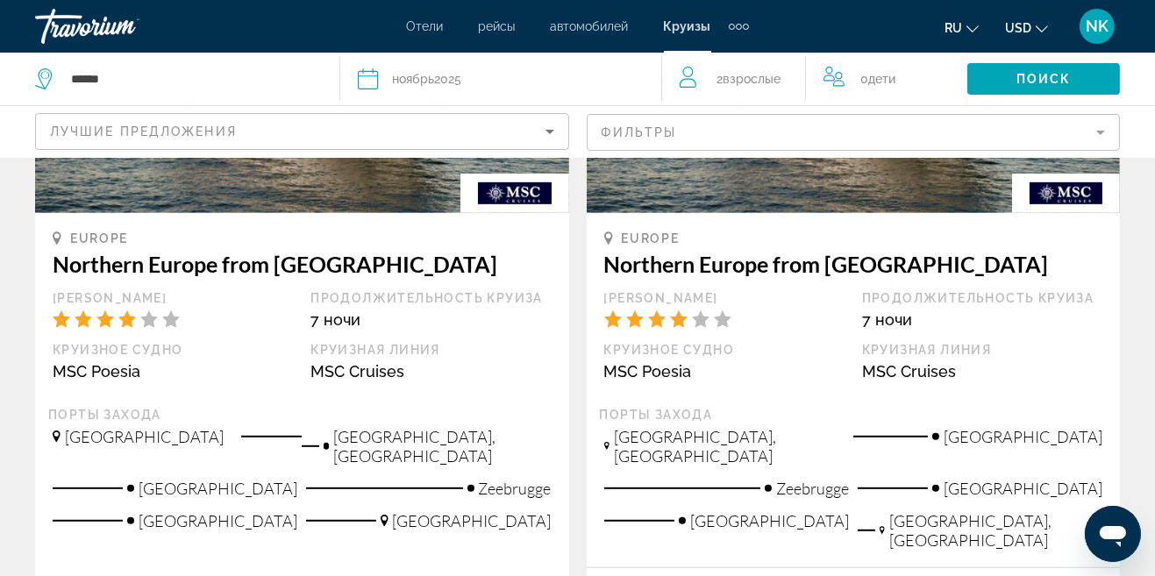
scroll to position [1158, 0]
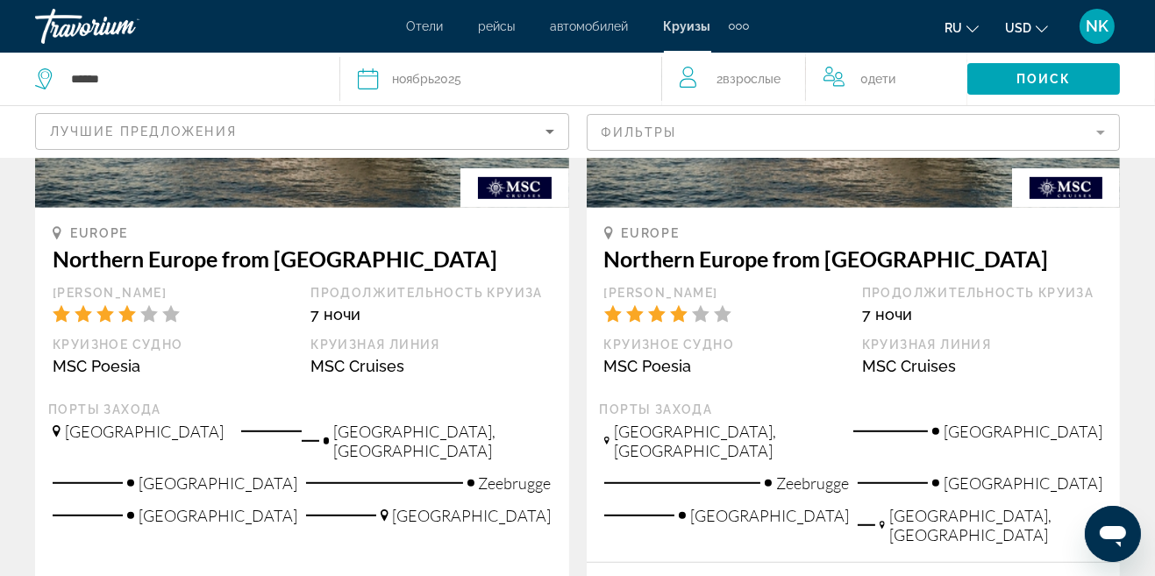
click at [451, 75] on div "ноябрь 2025" at bounding box center [426, 79] width 69 height 25
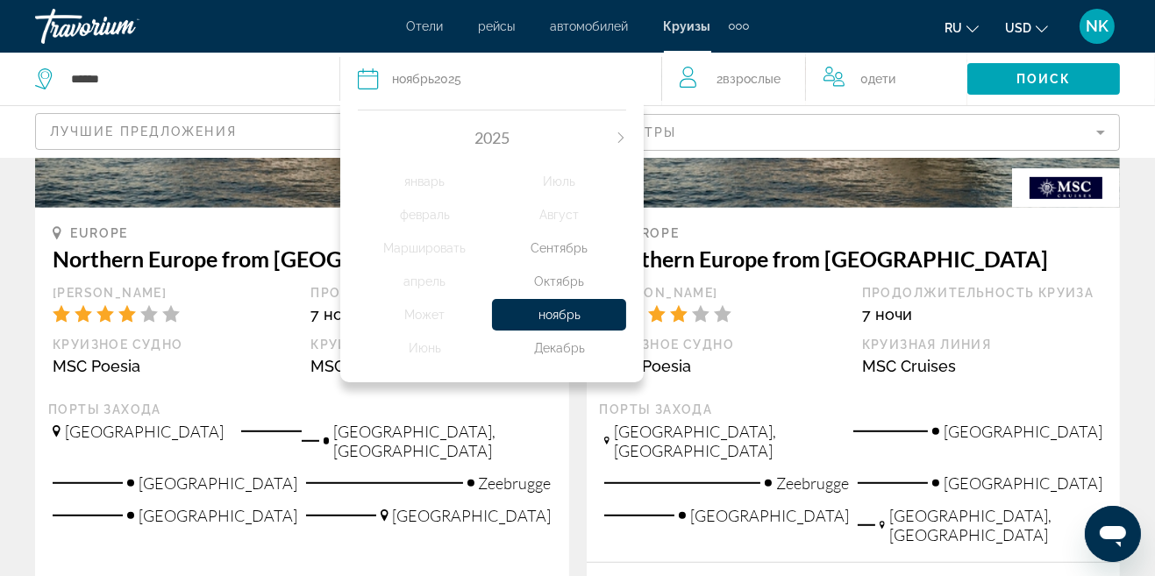
click at [564, 354] on div "Декабрь" at bounding box center [559, 349] width 134 height 32
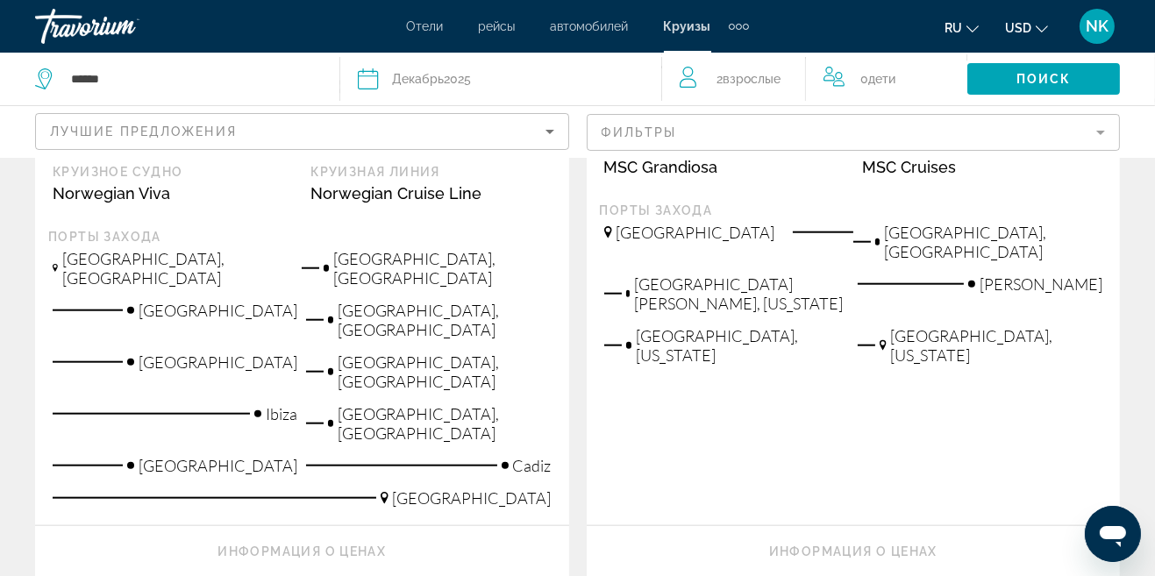
scroll to position [2332, 0]
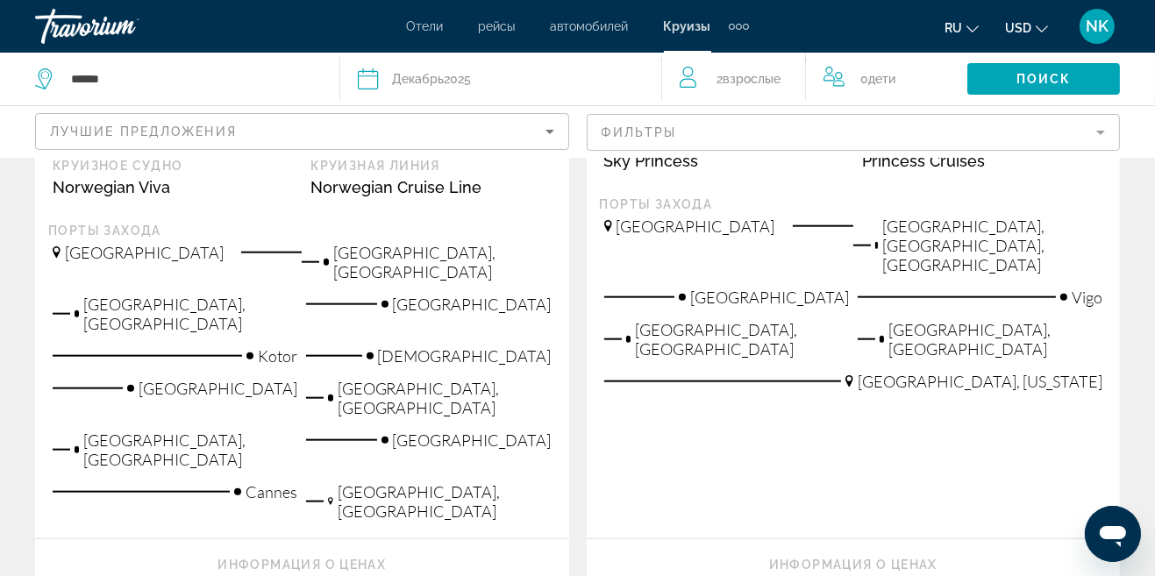
scroll to position [2434, 0]
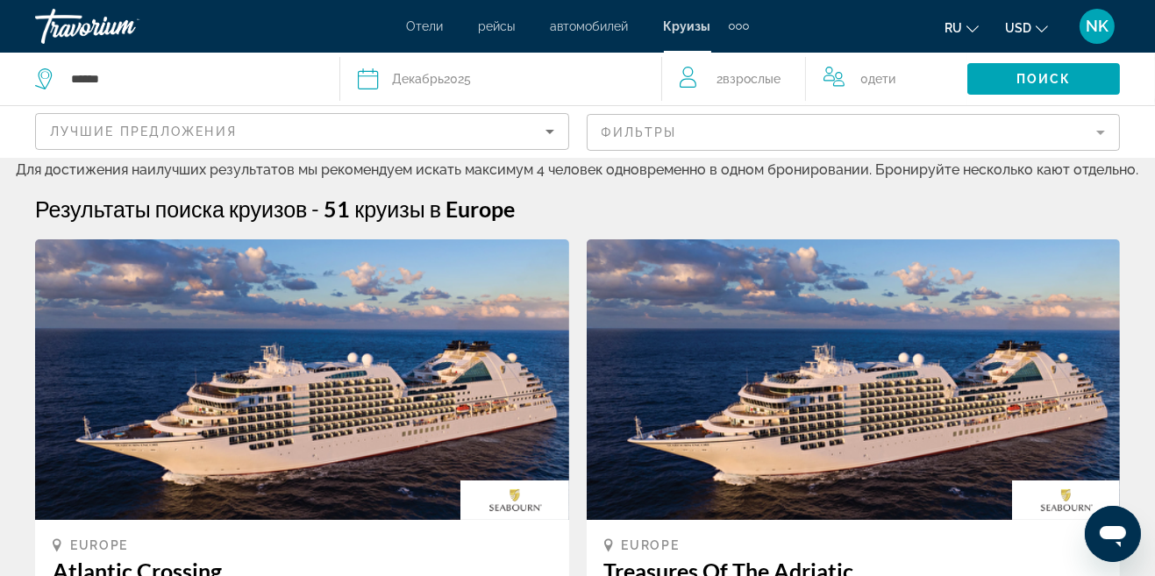
click at [486, 75] on div "Дата Декабрь 2025" at bounding box center [501, 79] width 287 height 25
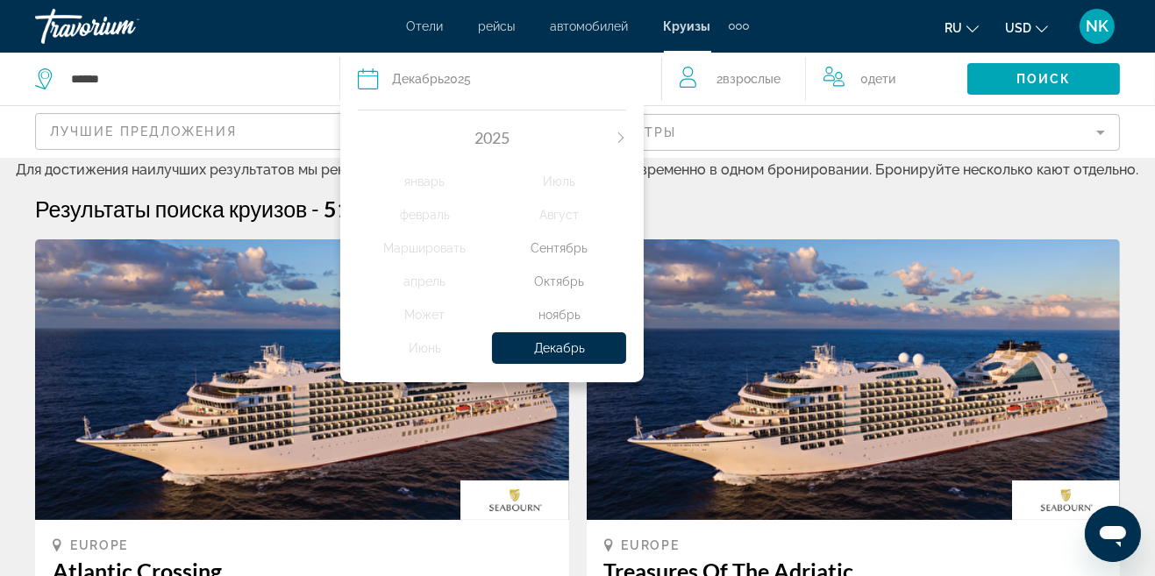
click at [619, 142] on icon "Next month" at bounding box center [621, 137] width 5 height 11
click at [434, 214] on div "февраль" at bounding box center [425, 215] width 134 height 32
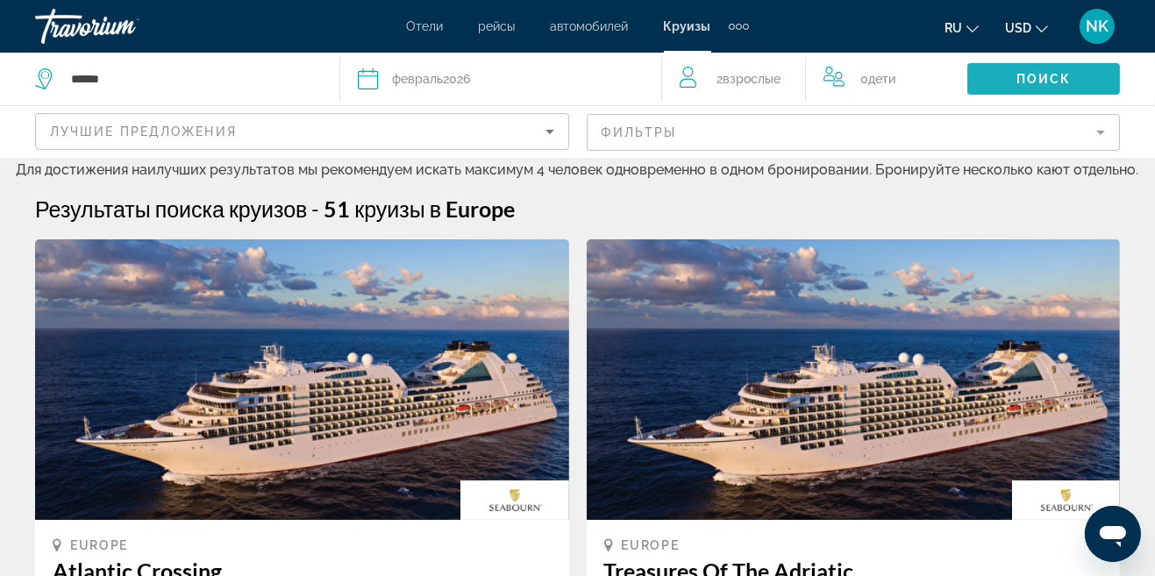
click at [1037, 72] on span "Поиск" at bounding box center [1044, 79] width 55 height 14
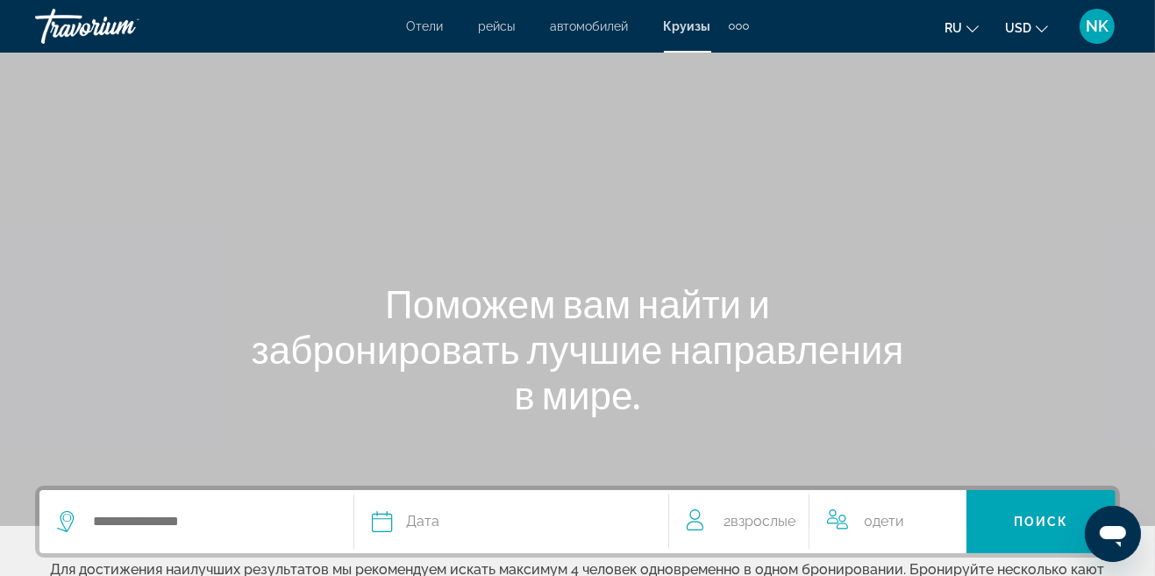
click at [432, 31] on span "Отели" at bounding box center [425, 26] width 37 height 14
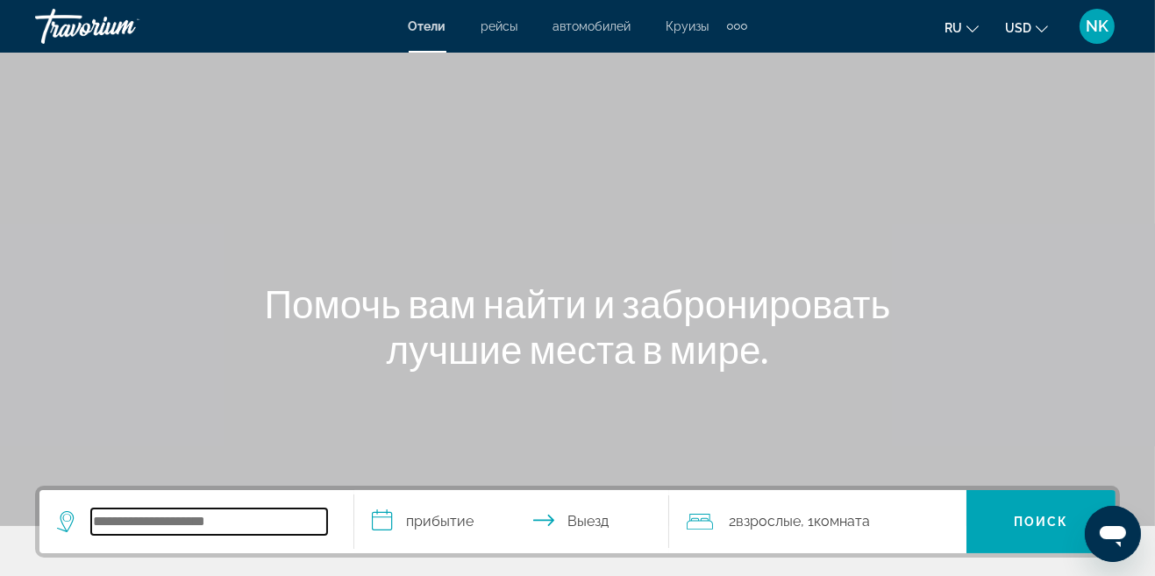
click at [200, 521] on input "Search widget" at bounding box center [209, 522] width 236 height 26
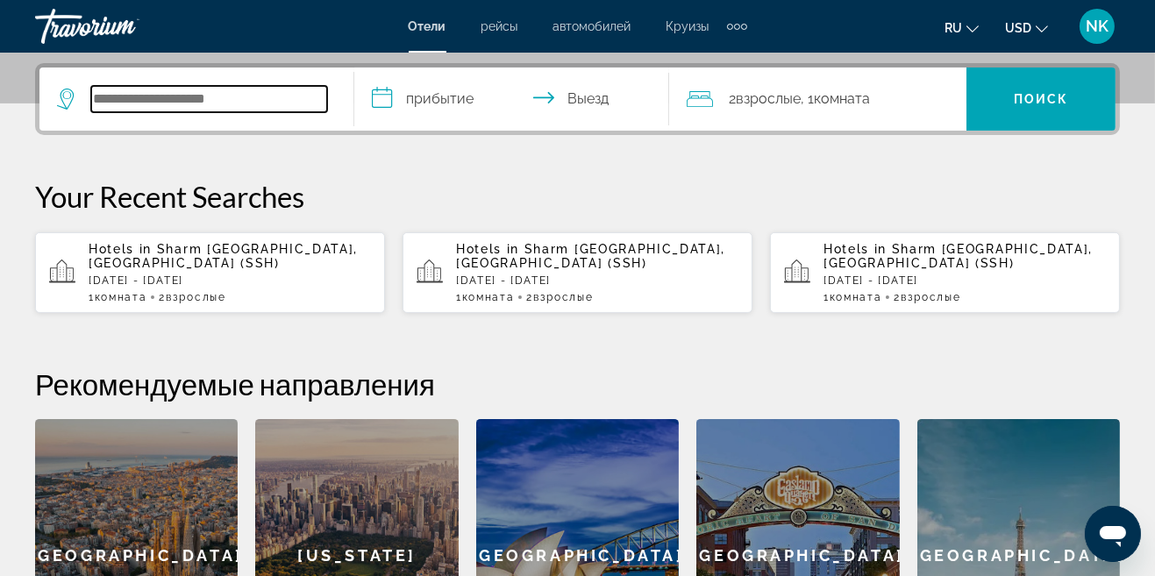
scroll to position [428, 0]
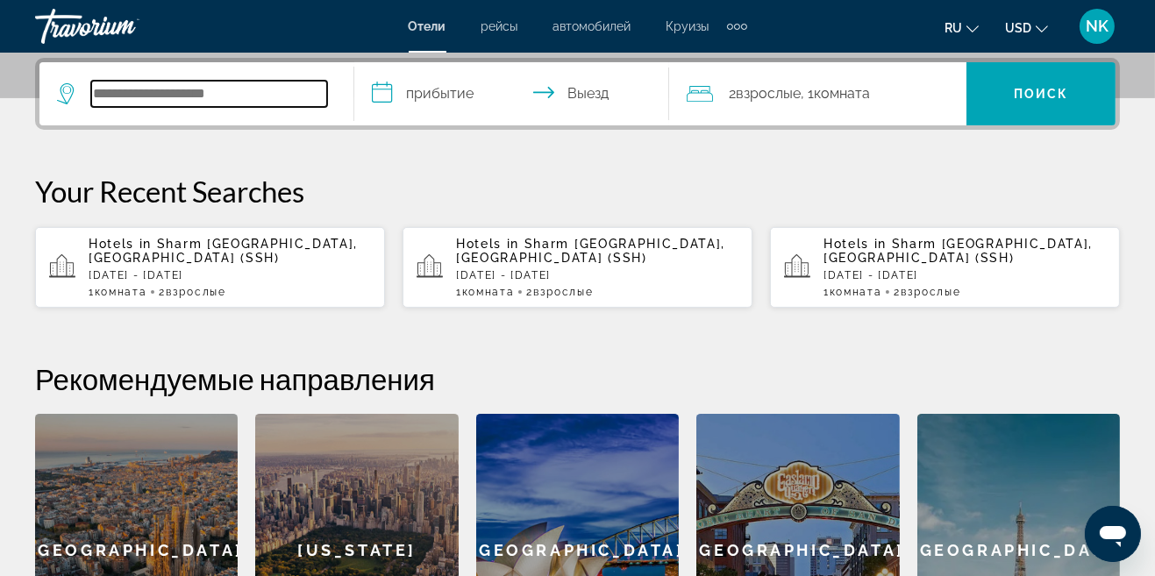
type input "*"
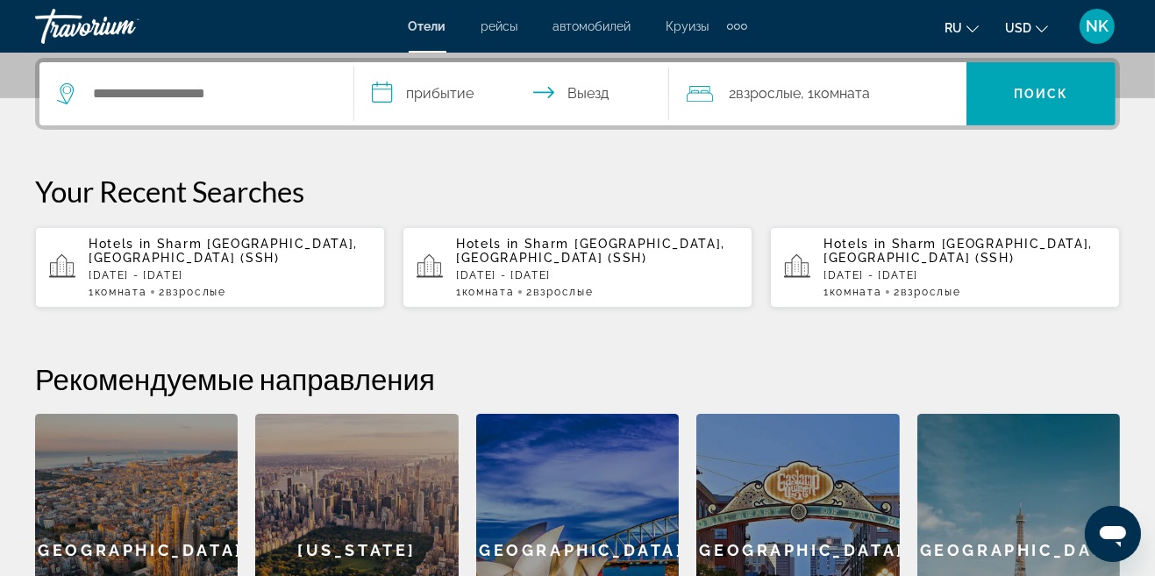
click at [1036, 96] on span "Поиск" at bounding box center [1041, 94] width 55 height 14
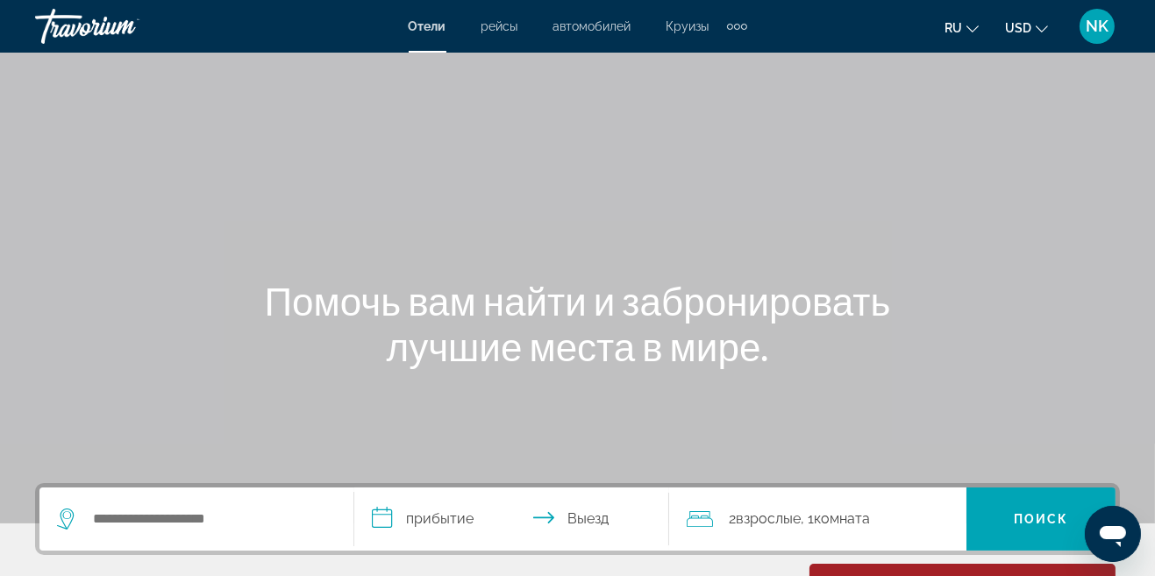
scroll to position [0, 0]
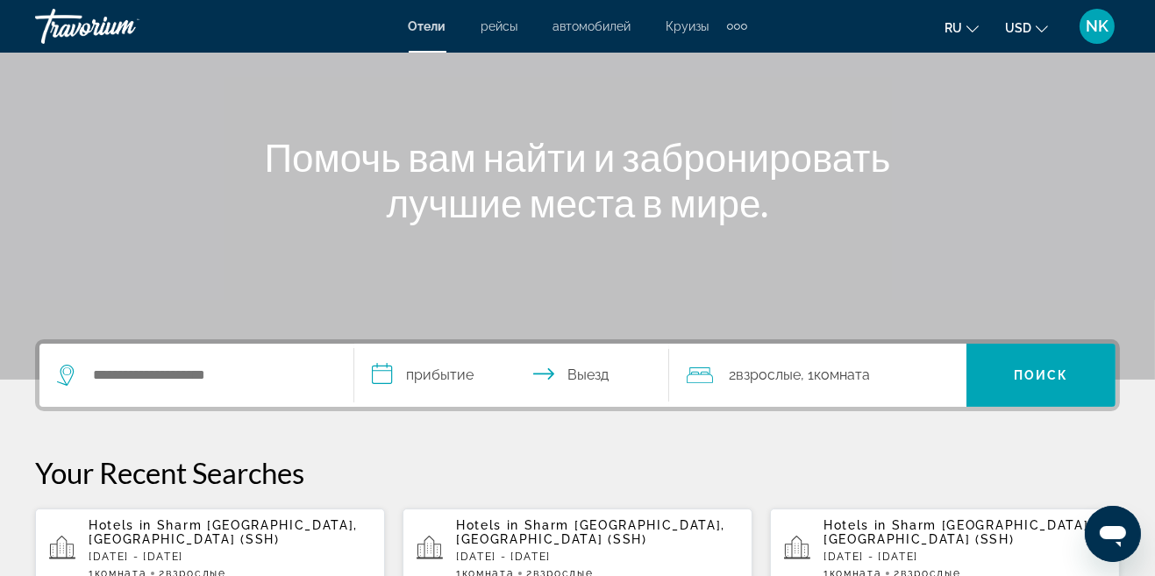
scroll to position [147, 0]
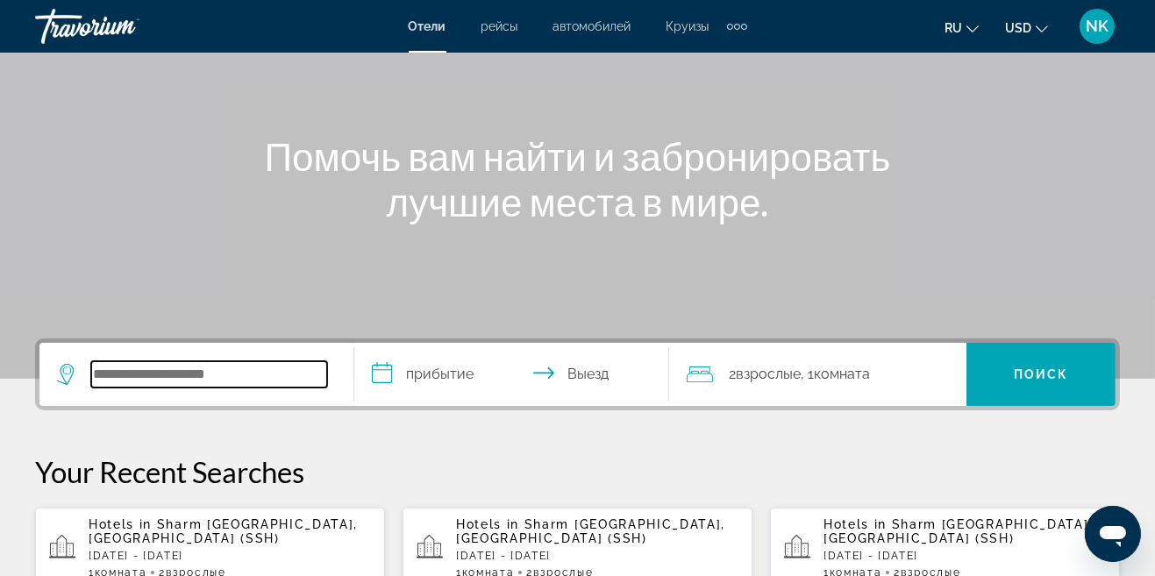
click at [209, 370] on input "Search widget" at bounding box center [209, 374] width 236 height 26
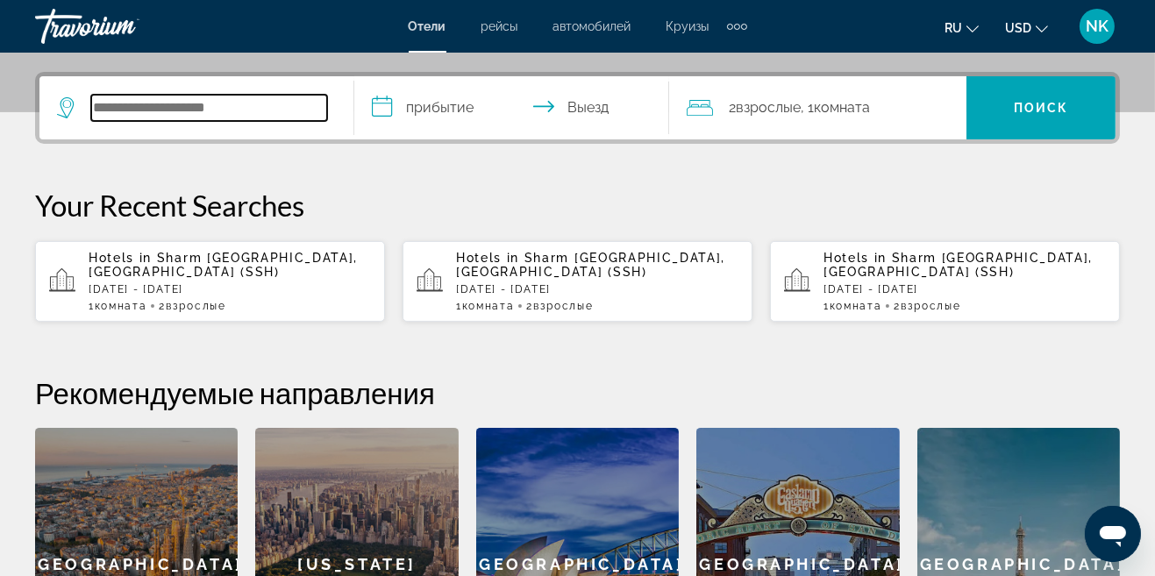
scroll to position [428, 0]
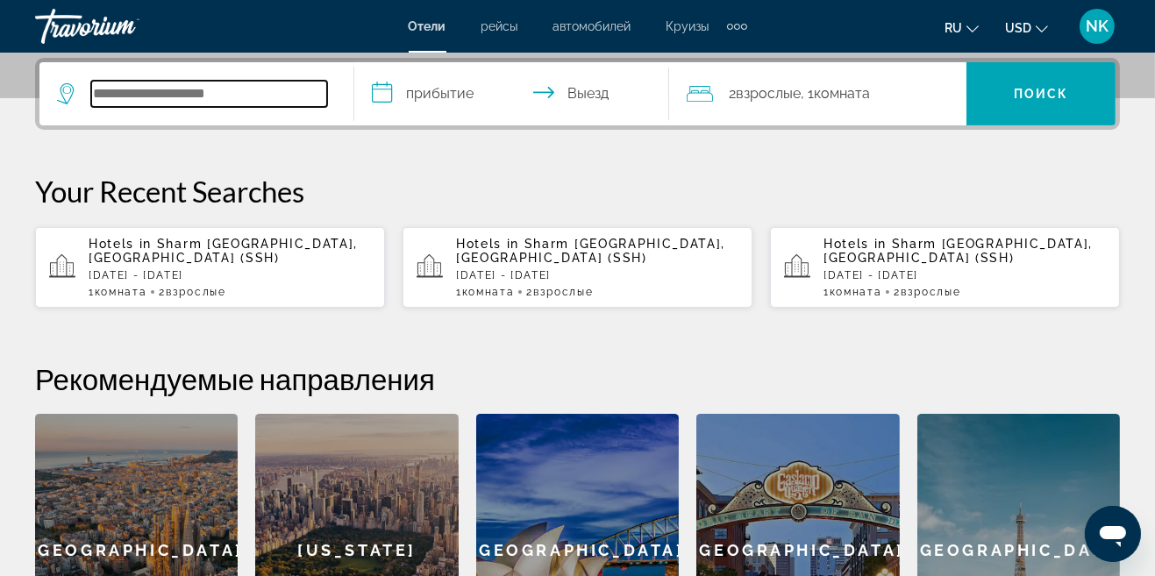
click at [249, 91] on input "Search widget" at bounding box center [209, 94] width 236 height 26
click at [236, 96] on input "Search widget" at bounding box center [209, 94] width 236 height 26
click at [262, 105] on input "Search widget" at bounding box center [209, 94] width 236 height 26
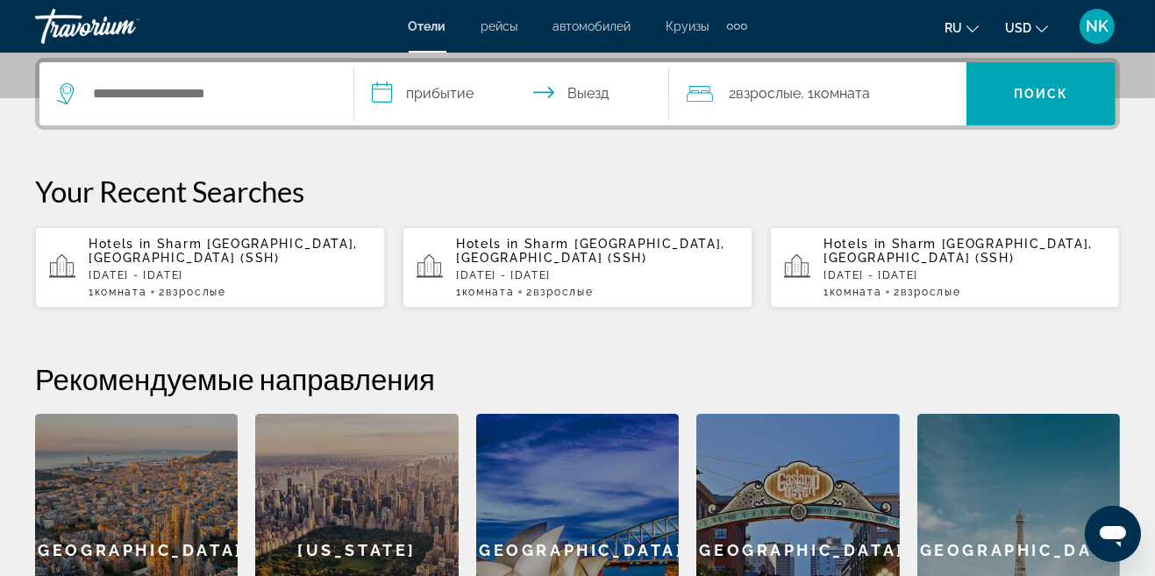
click at [70, 94] on icon "Search widget" at bounding box center [67, 93] width 21 height 21
